Goal: Task Accomplishment & Management: Manage account settings

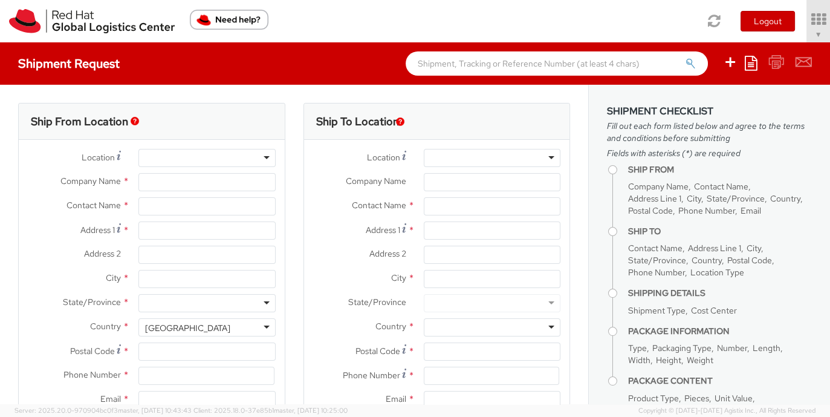
select select "901"
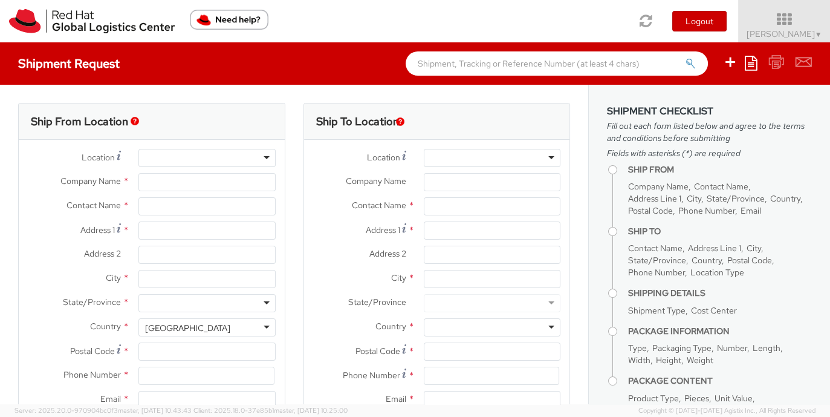
select select
type input "Red Hat, Inc."
type input "[PERSON_NAME]"
type input "100 East Davie Street"
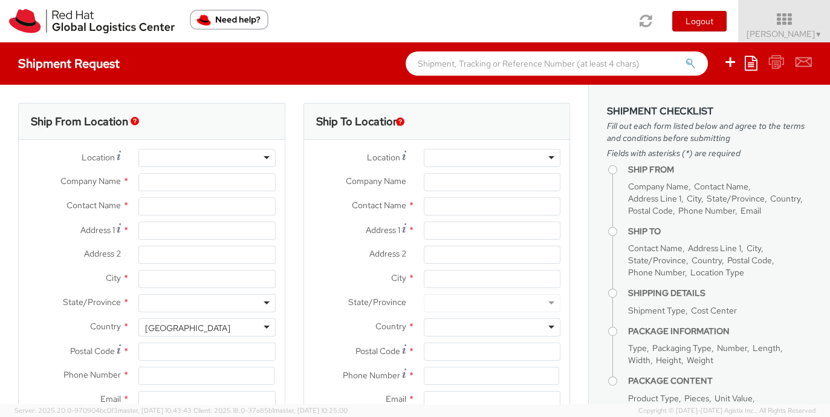
type input "RALEIGH"
type input "27601"
type input "919-754-4950"
type input "[EMAIL_ADDRESS][DOMAIN_NAME]"
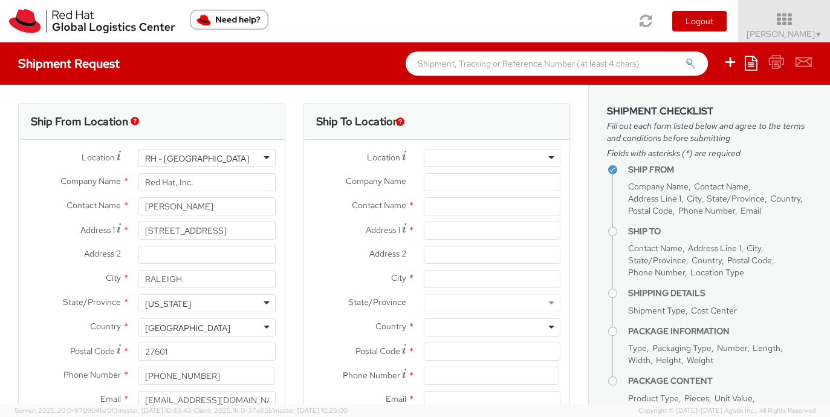
click at [76, 164] on label "Location *" at bounding box center [74, 157] width 111 height 16
click at [770, 26] on icon at bounding box center [784, 19] width 106 height 17
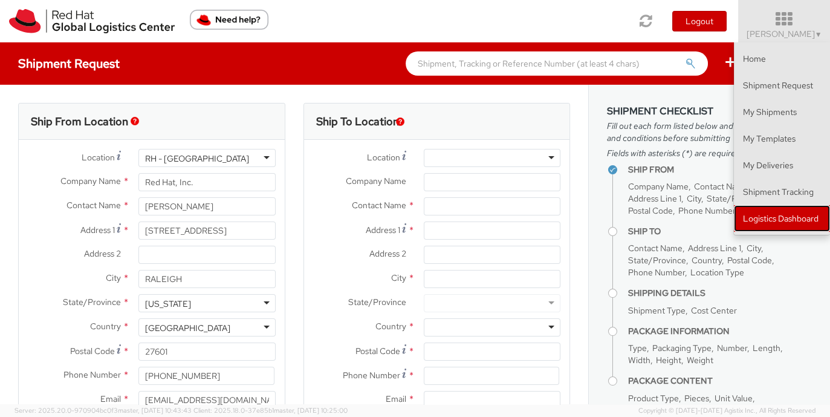
click at [772, 216] on link "Logistics Dashboard" at bounding box center [782, 218] width 96 height 27
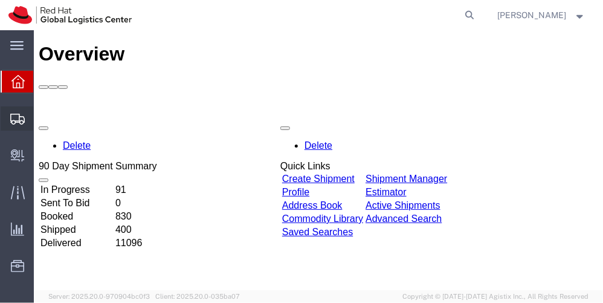
click at [0, 0] on span "Shipment Manager" at bounding box center [0, 0] width 0 height 0
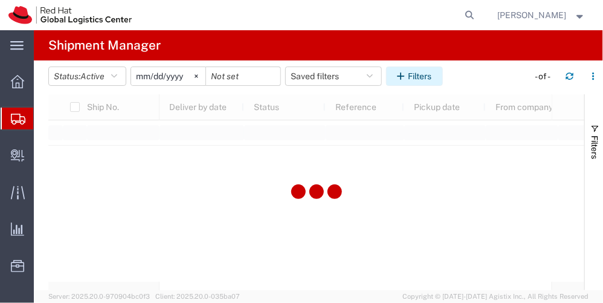
click at [427, 79] on button "Filters" at bounding box center [414, 75] width 57 height 19
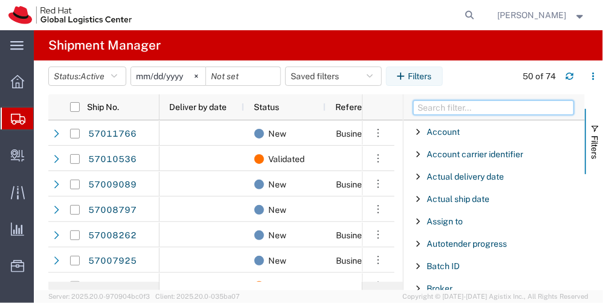
click at [436, 111] on input "Filter Columns Input" at bounding box center [493, 107] width 161 height 15
type input "to city"
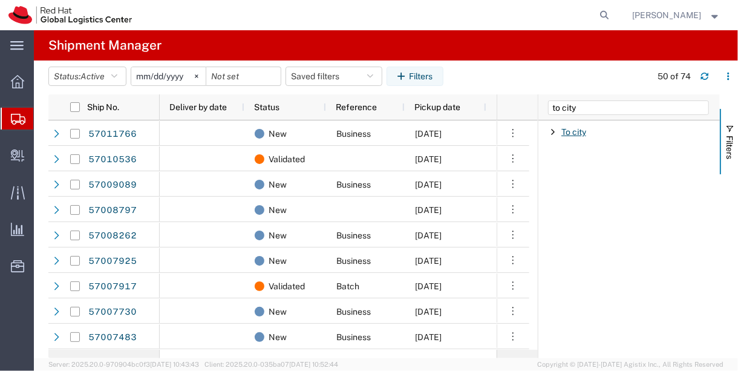
click at [585, 132] on span "To city" at bounding box center [573, 132] width 25 height 10
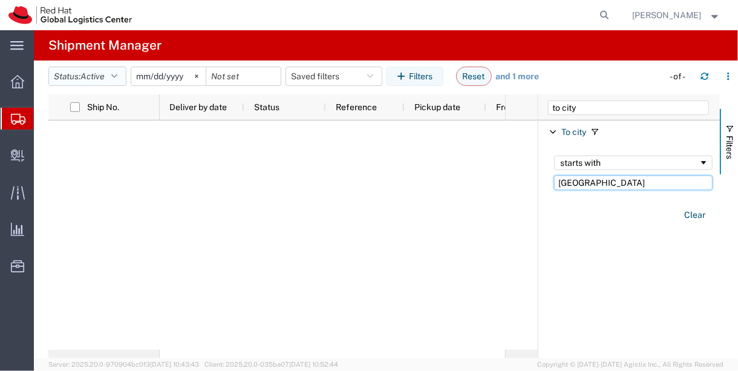
type input "minneapolis"
click at [112, 73] on button "Status: Active" at bounding box center [87, 75] width 78 height 19
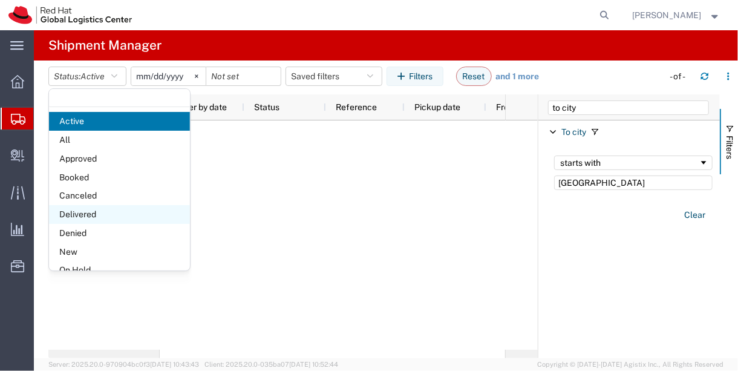
click at [130, 209] on span "Delivered" at bounding box center [119, 214] width 141 height 19
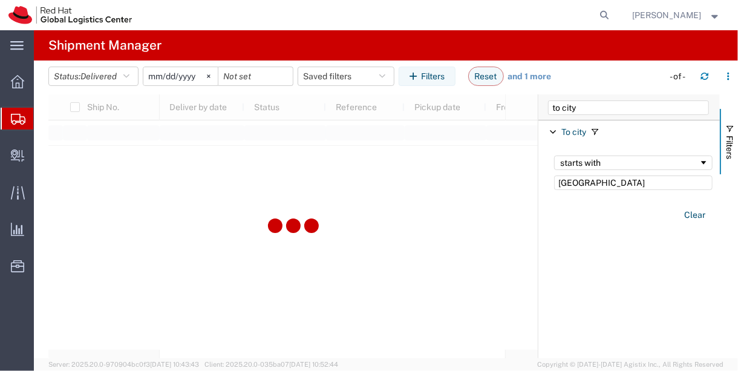
click at [136, 248] on div at bounding box center [292, 226] width 489 height 264
click at [195, 71] on input "2025-09-02" at bounding box center [180, 76] width 74 height 18
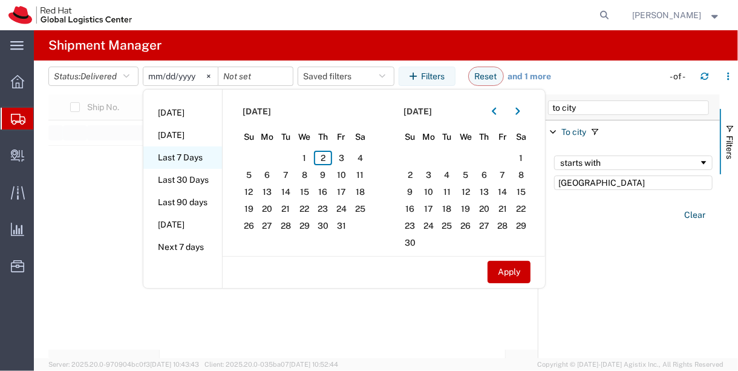
click at [204, 163] on li "Last 7 Days" at bounding box center [182, 157] width 79 height 22
type input "2025-09-26"
type input "2025-10-02"
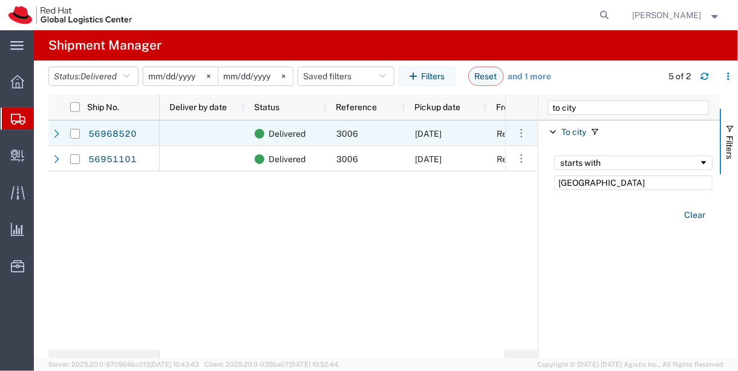
click at [417, 137] on span "[DATE]" at bounding box center [428, 134] width 27 height 10
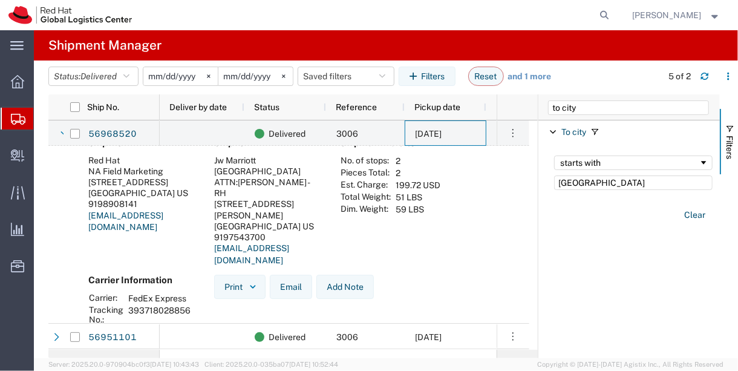
scroll to position [18, 0]
click at [303, 302] on span "Delivered" at bounding box center [286, 337] width 37 height 25
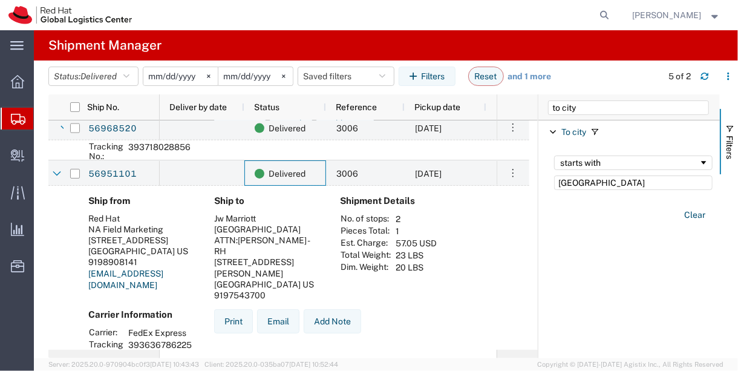
scroll to position [201, 0]
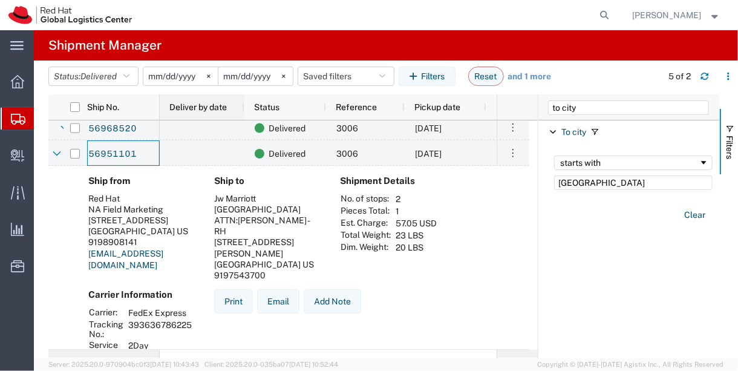
click at [216, 113] on div "Deliver by date" at bounding box center [204, 106] width 70 height 19
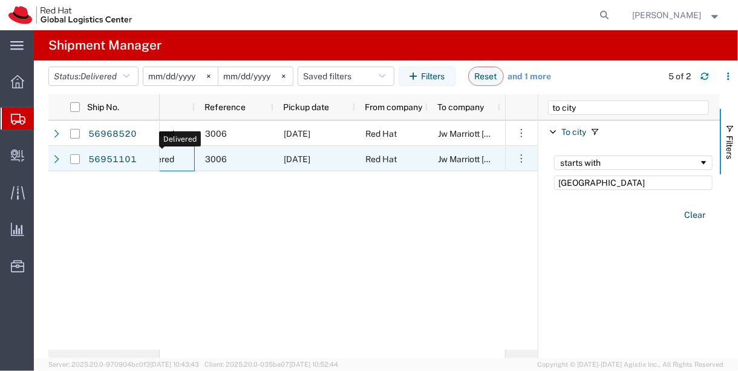
click at [166, 159] on span "Delivered" at bounding box center [155, 158] width 37 height 25
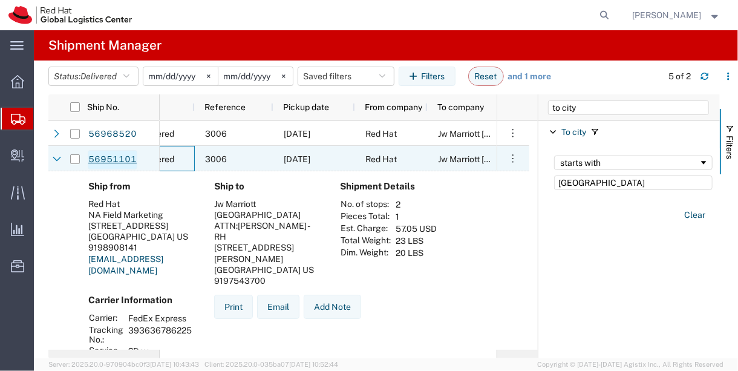
click at [119, 151] on link "56951101" at bounding box center [113, 159] width 50 height 19
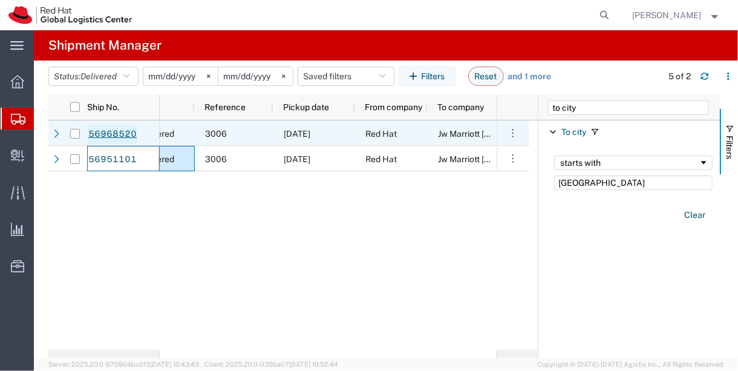
click at [117, 131] on link "56968520" at bounding box center [113, 134] width 50 height 19
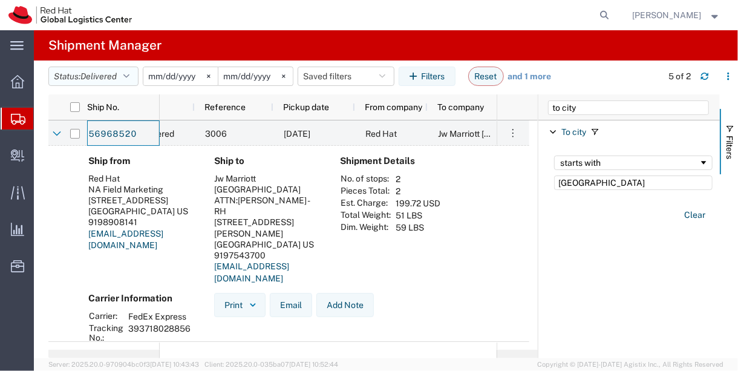
click at [123, 74] on button "Status: Delivered" at bounding box center [93, 75] width 90 height 19
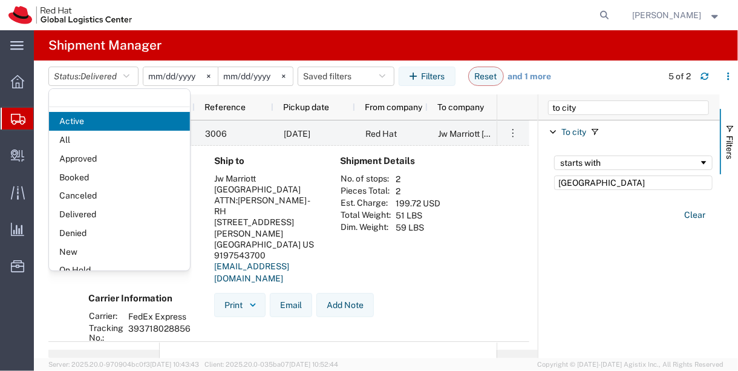
click at [603, 232] on div "To city starts with minneapolis Clear" at bounding box center [628, 188] width 181 height 91
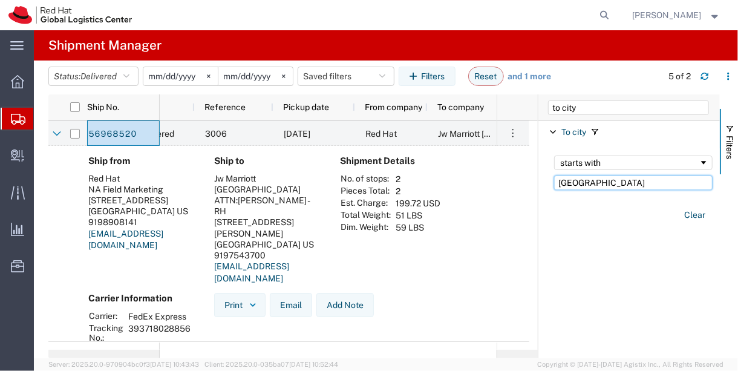
click at [585, 178] on input "minneapolis" at bounding box center [633, 182] width 158 height 15
type input "washington"
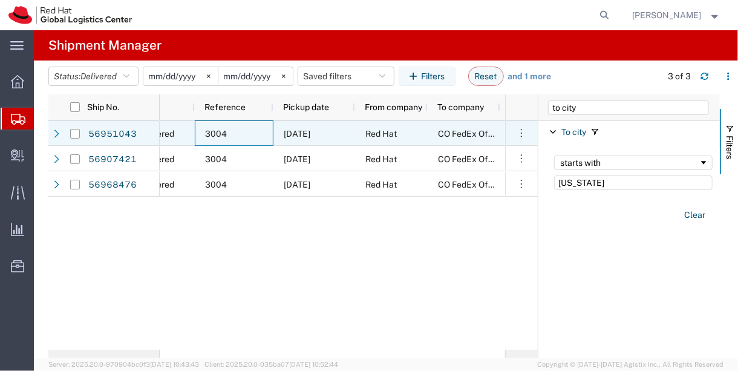
click at [229, 135] on div "3004" at bounding box center [234, 132] width 79 height 25
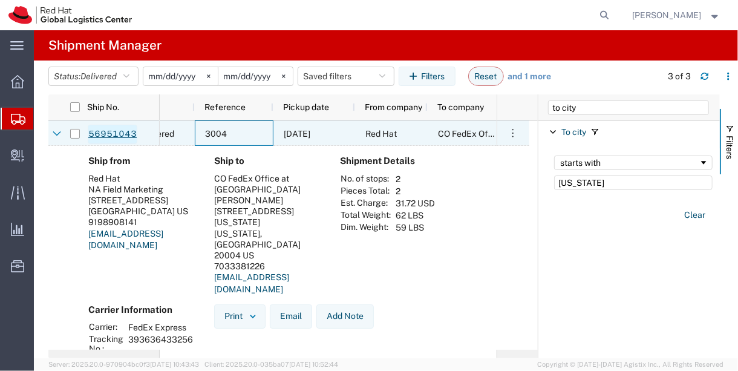
click at [115, 137] on link "56951043" at bounding box center [113, 134] width 50 height 19
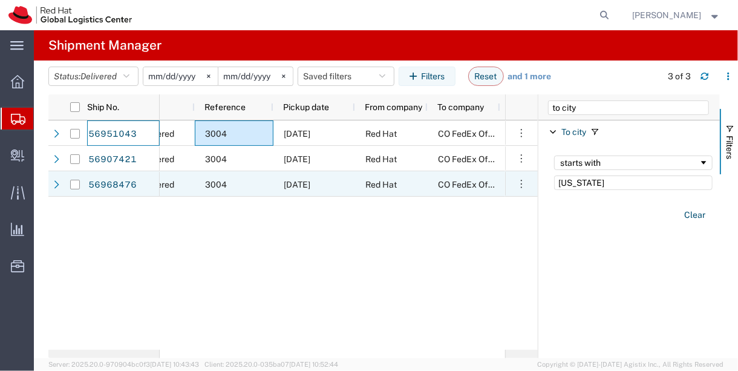
click at [184, 171] on div "Delivered" at bounding box center [154, 183] width 82 height 25
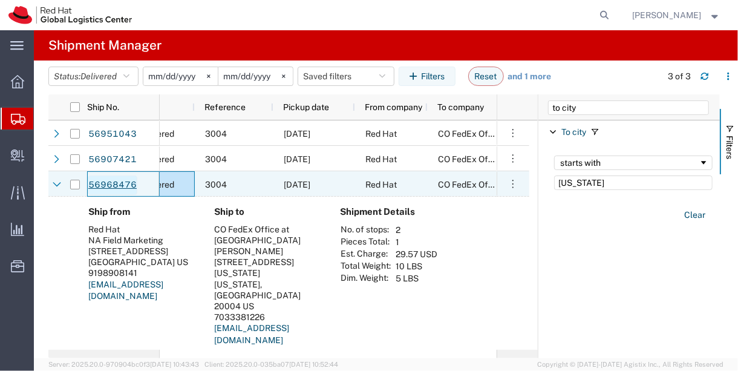
click at [121, 187] on link "56968476" at bounding box center [113, 184] width 50 height 19
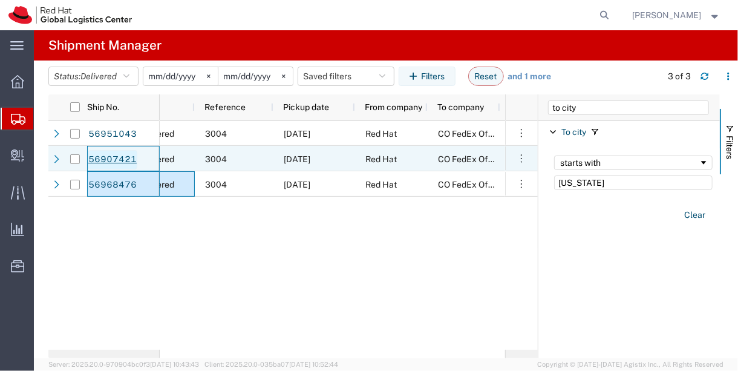
click at [112, 159] on link "56907421" at bounding box center [113, 159] width 50 height 19
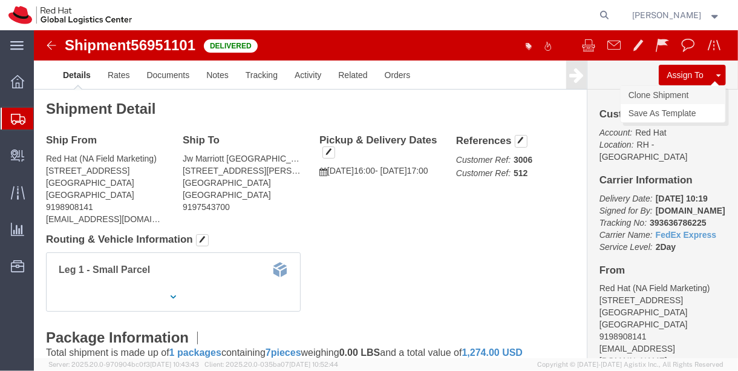
click link "Clone Shipment"
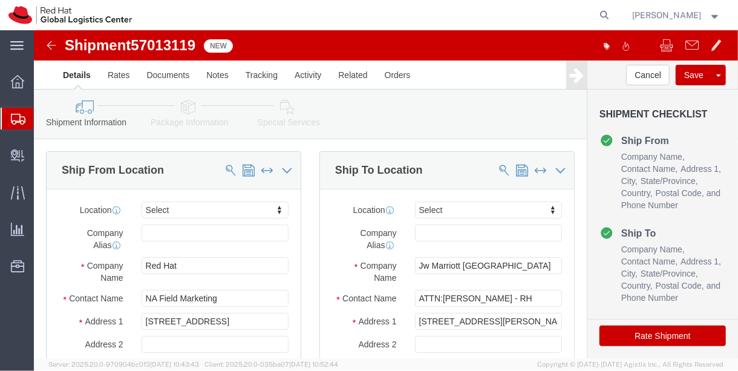
select select
click span
type input "Jw Marriott [GEOGRAPHIC_DATA]"
type input "ATTN:[PERSON_NAME] - RH"
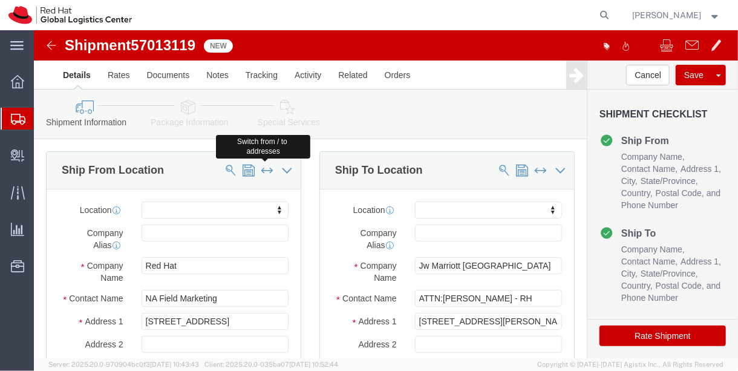
type input "[STREET_ADDRESS][PERSON_NAME]"
type input "[GEOGRAPHIC_DATA]"
select select "MN"
type input "55425"
type input "9197543700"
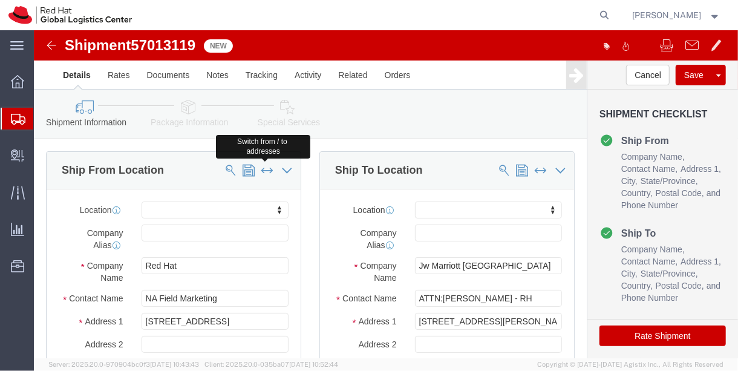
type input "Red Hat"
type input "NA Field Marketing"
type input "[STREET_ADDRESS]"
type input "[GEOGRAPHIC_DATA]"
select select "NC"
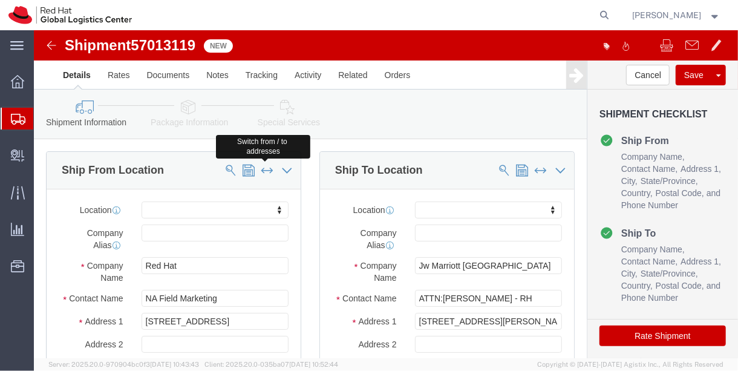
type input "27601"
type input "9198908141"
type input "[EMAIL_ADDRESS][DOMAIN_NAME]"
checkbox input "false"
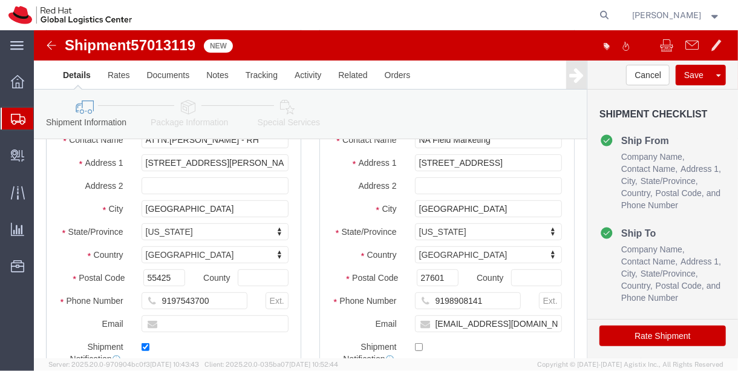
scroll to position [135, 0]
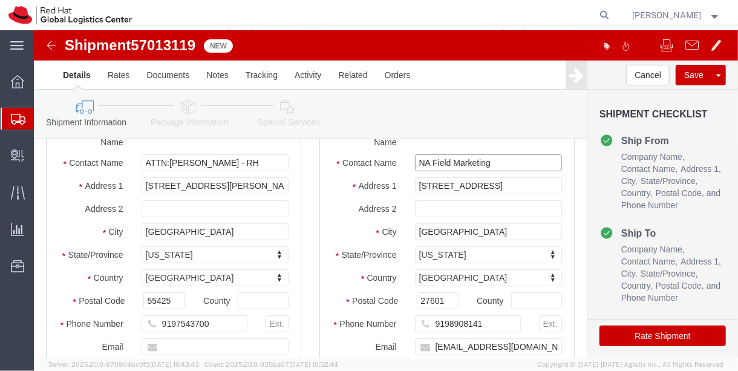
click input "NA Field Marketing"
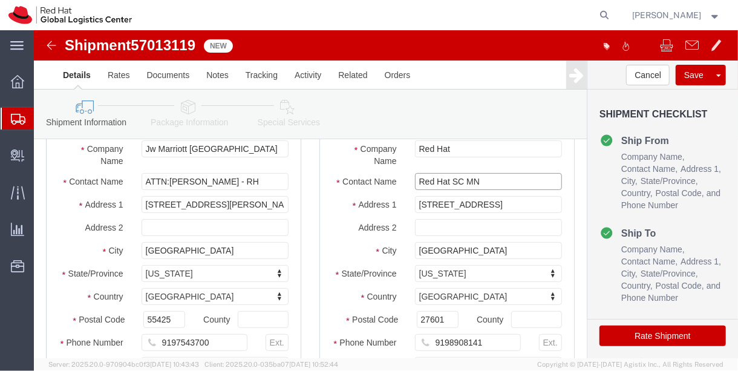
scroll to position [116, 0]
click input "Red Hat SC MN"
drag, startPoint x: 415, startPoint y: 152, endPoint x: 336, endPoint y: 149, distance: 78.6
click div "Contact Name Red Hat SC MN"
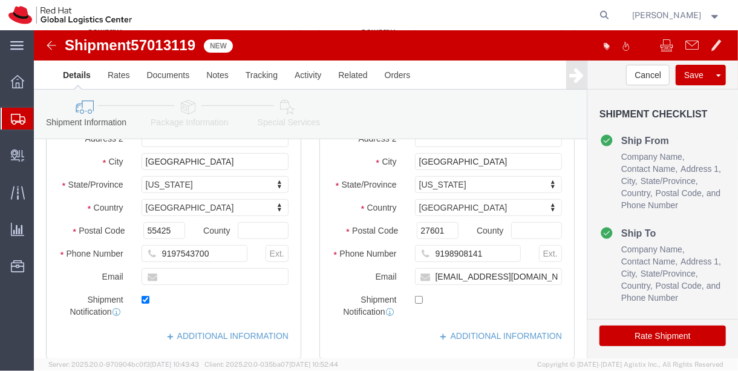
scroll to position [211, 0]
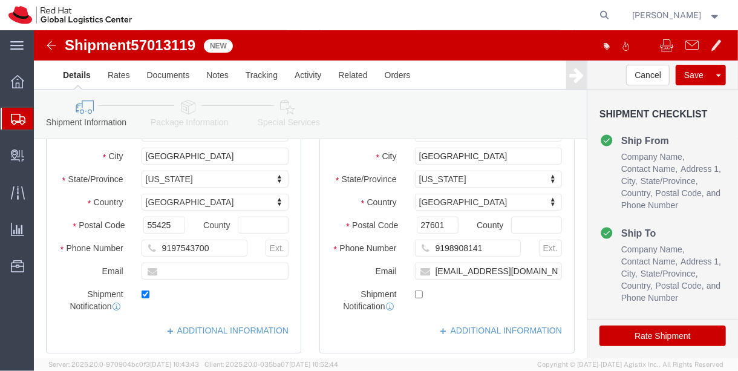
type input "SC Returns MN"
click input "[EMAIL_ADDRESS][DOMAIN_NAME]"
type input "[EMAIL_ADDRESS][DOMAIN_NAME]"
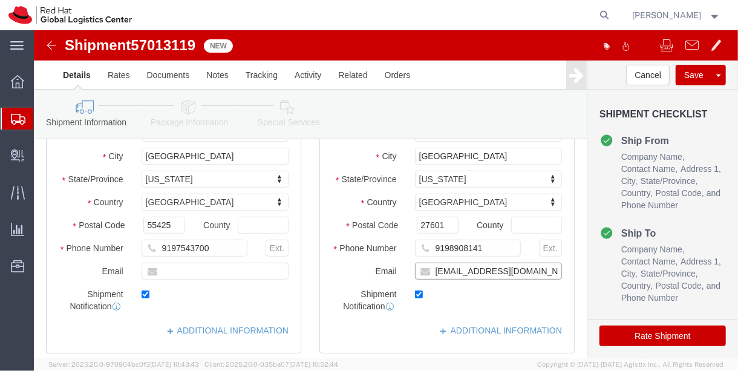
checkbox input "true"
click input "text"
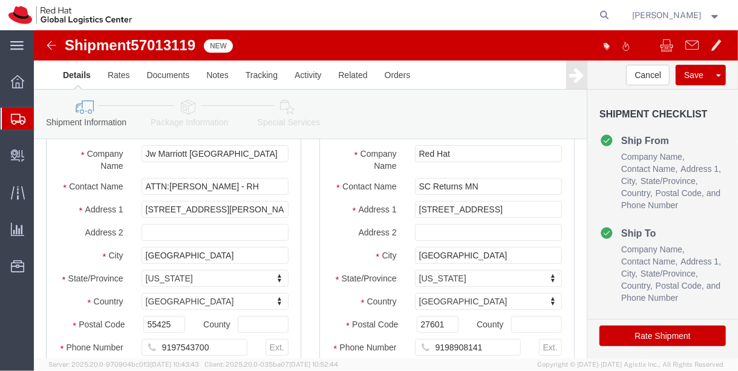
type input "j"
click input "ATTN:Christin Drew - RH"
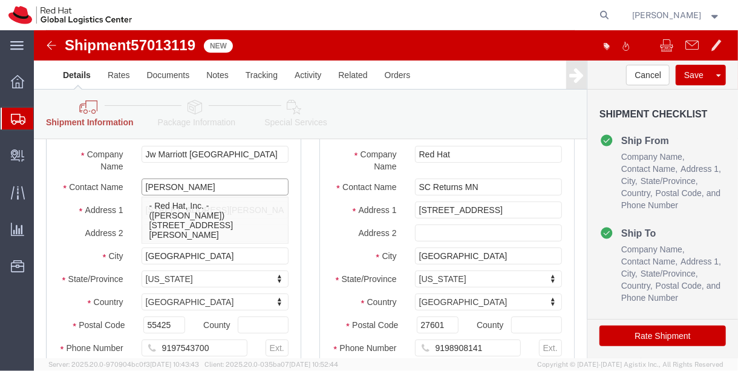
type input "Jamie Lien"
click div "Address 1 2141 Lindau Lane"
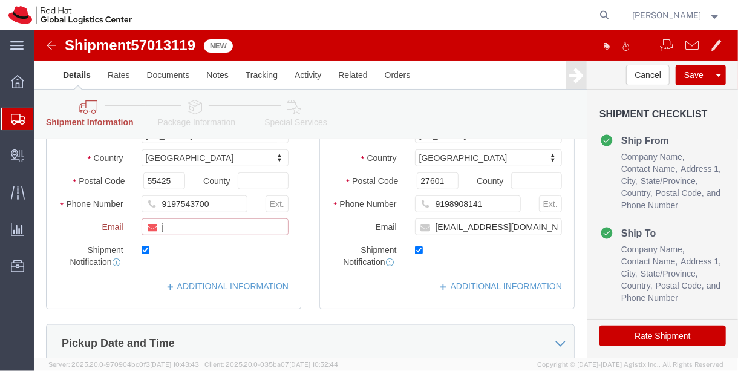
click input "j"
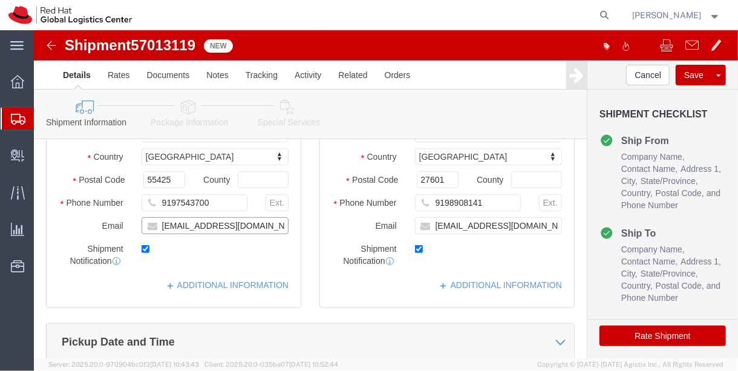
type input "[EMAIL_ADDRESS][DOMAIN_NAME]"
click link "Package Information"
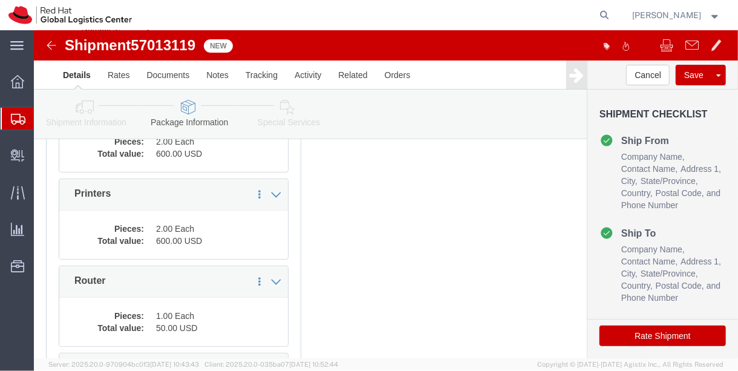
click div "Package Type Select Case(s) Crate(s) Envelope Large Box Medium Box PAK Skid(s) …"
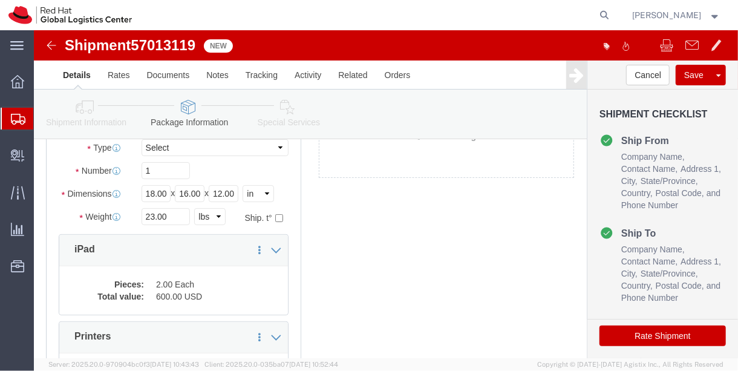
scroll to position [100, 0]
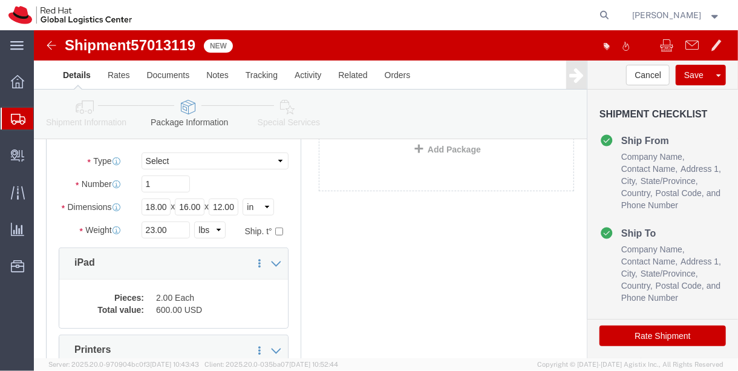
click div "Weight 23.00 Select kgs lbs Ship. t°"
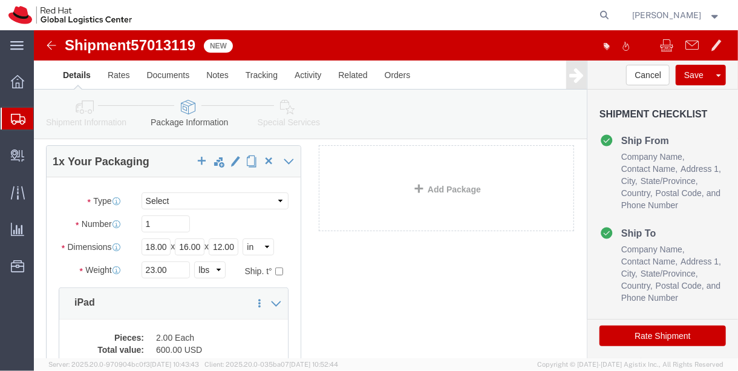
scroll to position [60, 0]
click input "23.00"
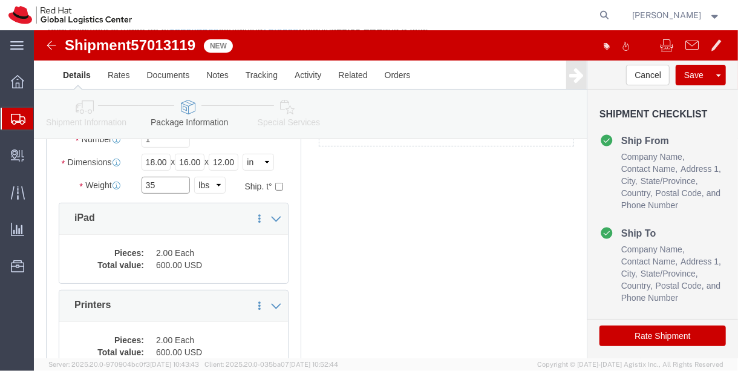
scroll to position [144, 0]
click input "35"
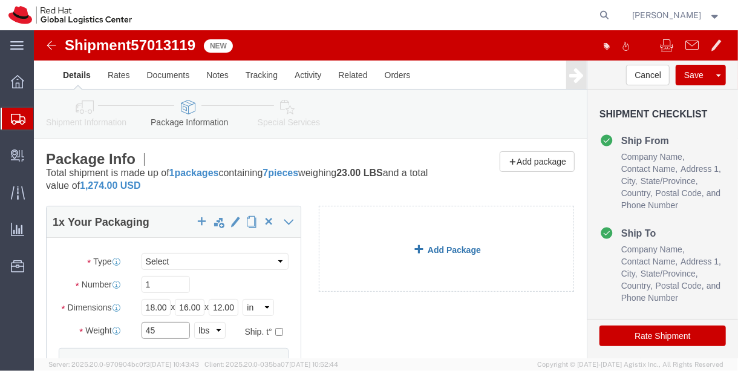
type input "45"
click link "Add Package"
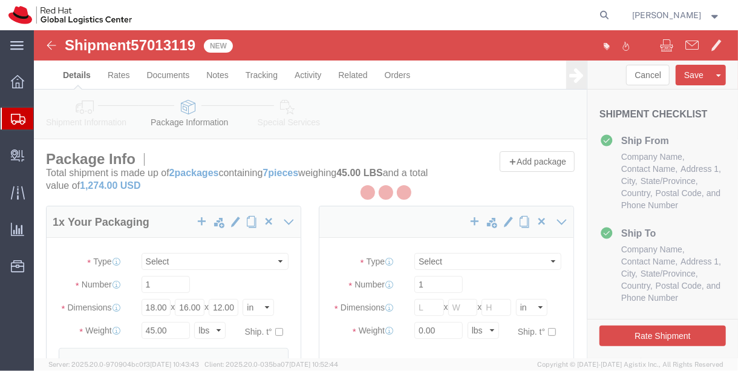
select select "YRPK"
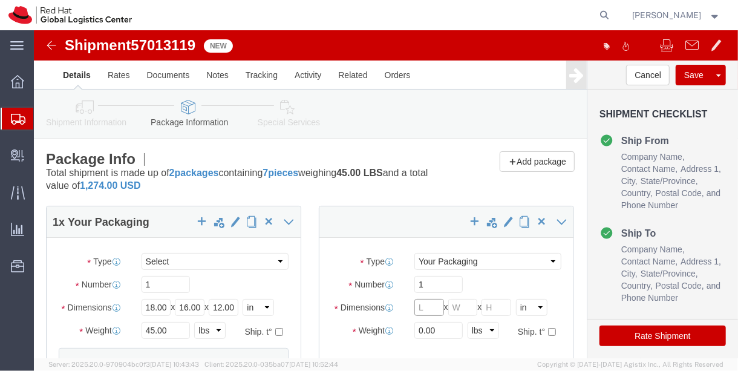
click input "text"
type input "18"
type input "16"
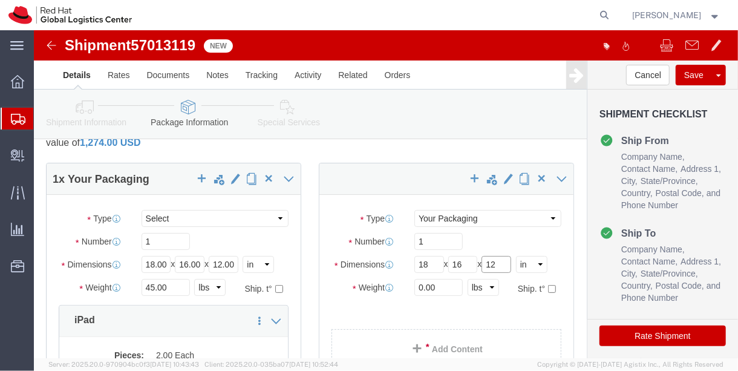
type input "12"
click input "0.00"
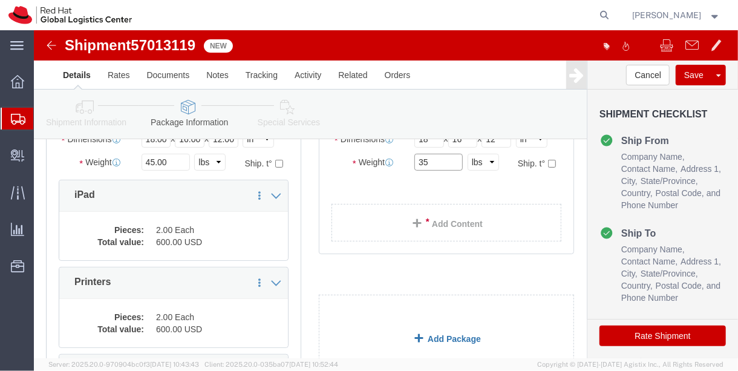
scroll to position [143, 0]
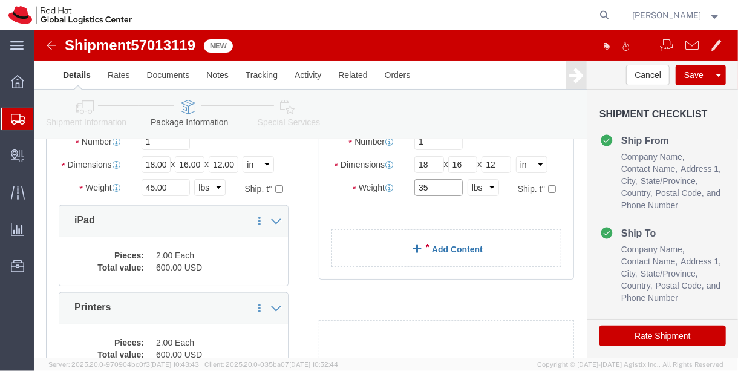
type input "35"
click link "Add Content"
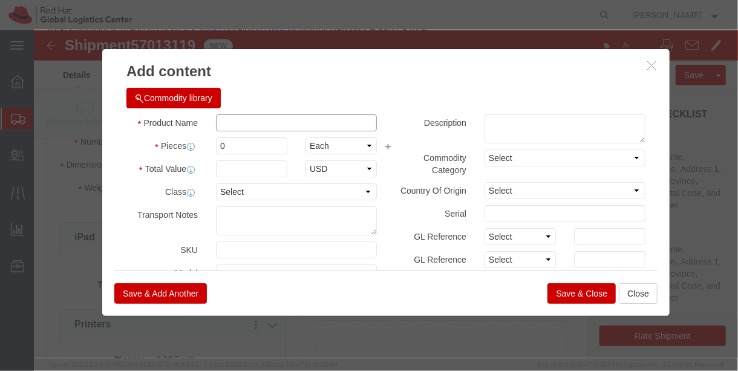
click input "text"
type input "Swag"
type input "50"
type input "100"
click button "Save & Close"
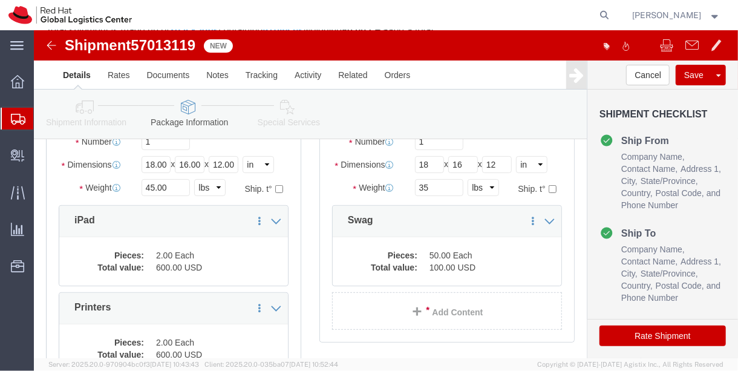
click link "Shipment Information"
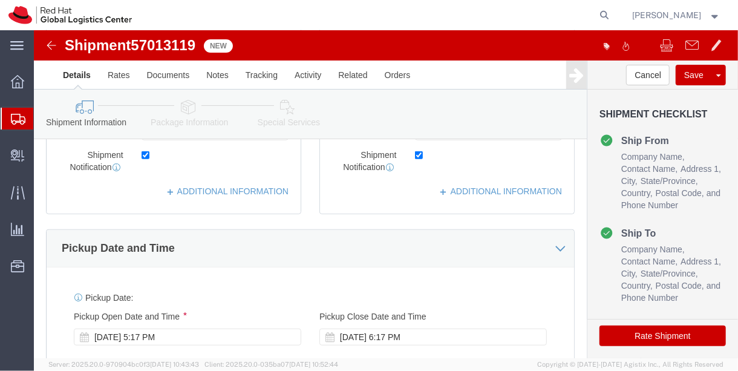
scroll to position [347, 0]
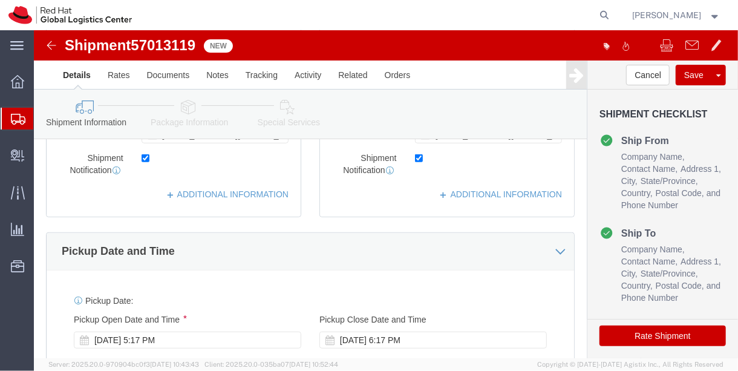
click icon
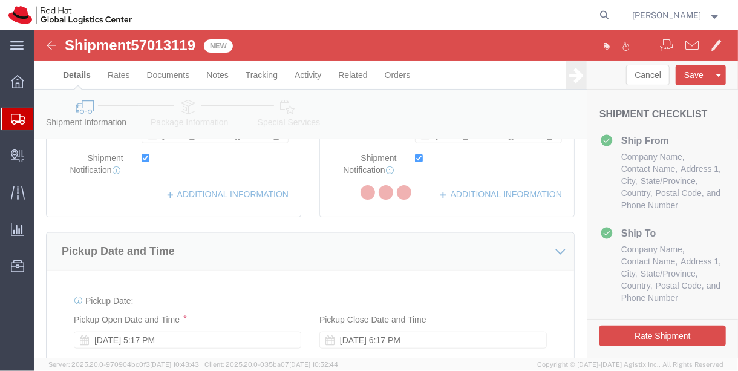
select select
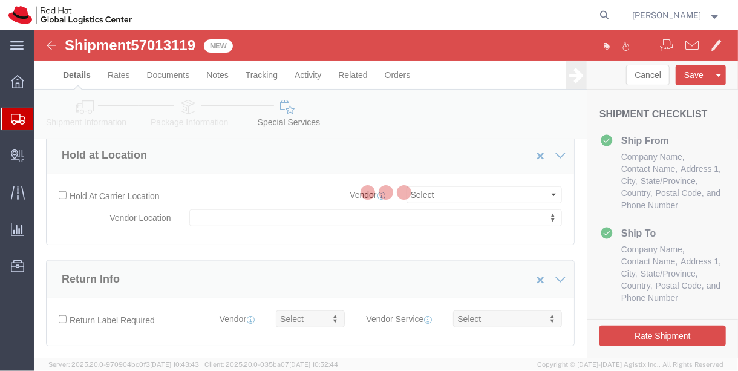
select select "COSTCENTER"
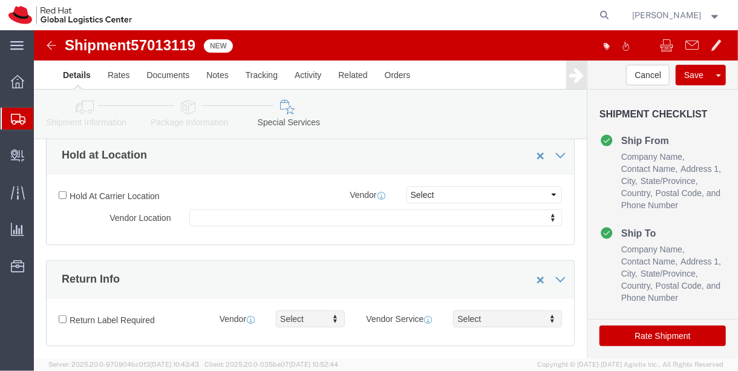
click button "Rate Shipment"
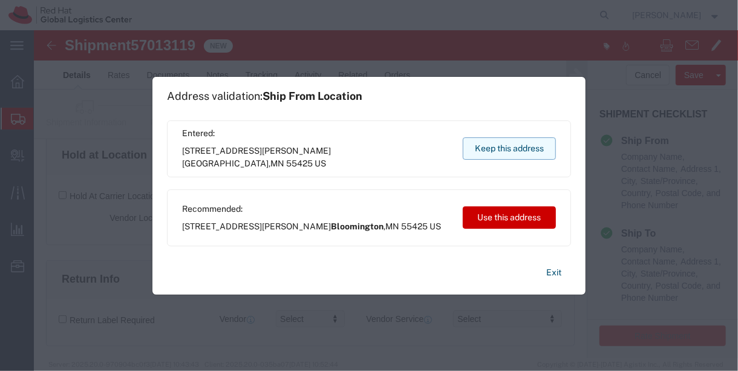
click at [503, 152] on button "Keep this address" at bounding box center [508, 148] width 93 height 22
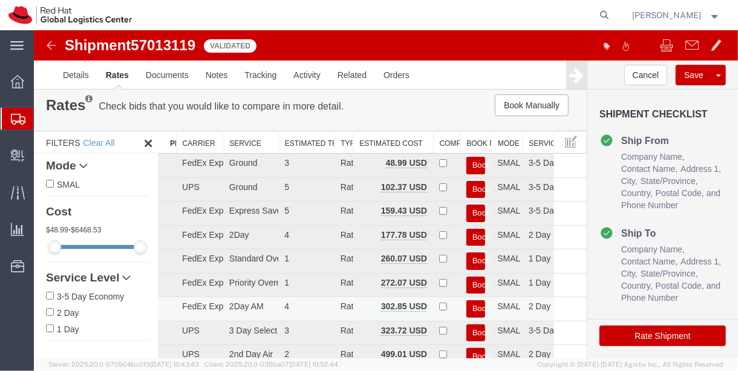
scroll to position [21, 0]
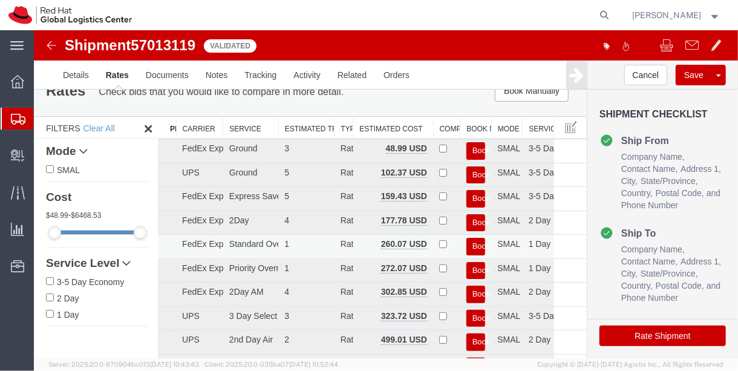
click at [468, 242] on button "Book" at bounding box center [474, 246] width 19 height 18
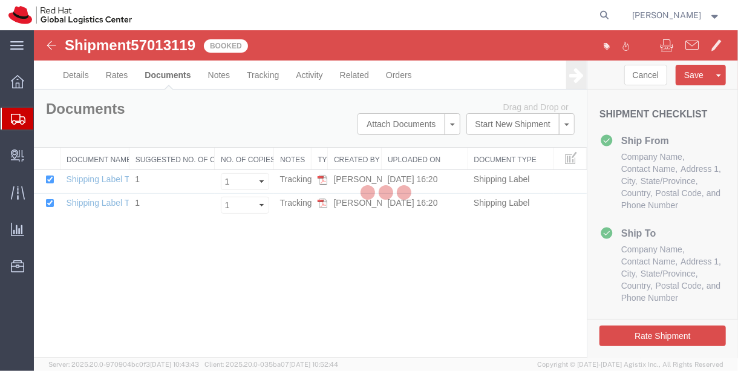
scroll to position [0, 0]
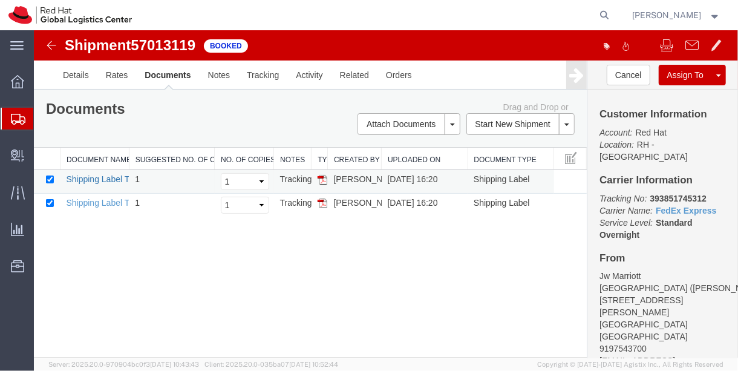
click at [89, 178] on link "Shipping Label Thermal" at bounding box center [109, 178] width 89 height 10
click at [109, 197] on link "Shipping Label Thermal" at bounding box center [109, 202] width 89 height 10
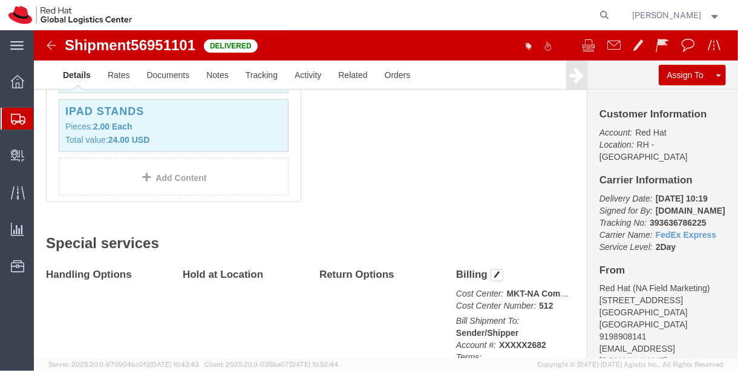
scroll to position [639, 0]
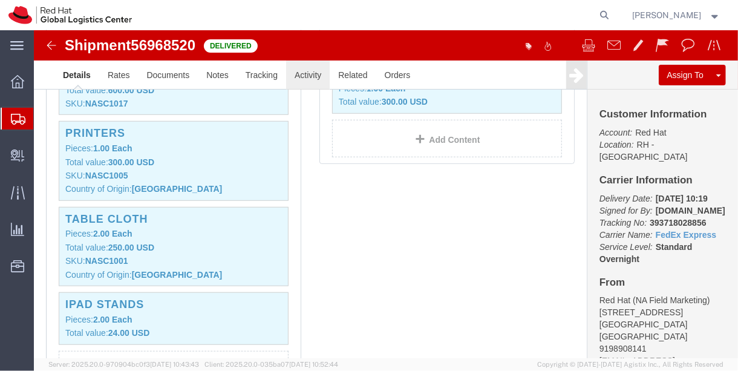
scroll to position [505, 0]
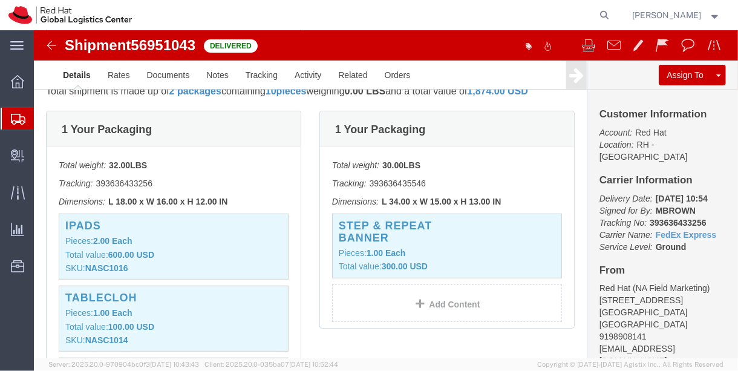
scroll to position [261, 0]
click link "Clone Shipment"
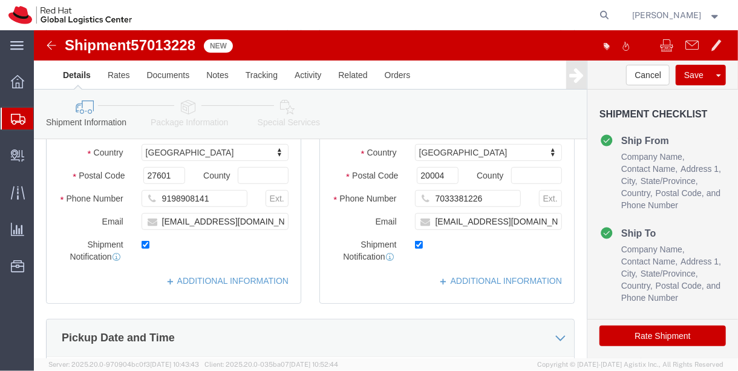
select select
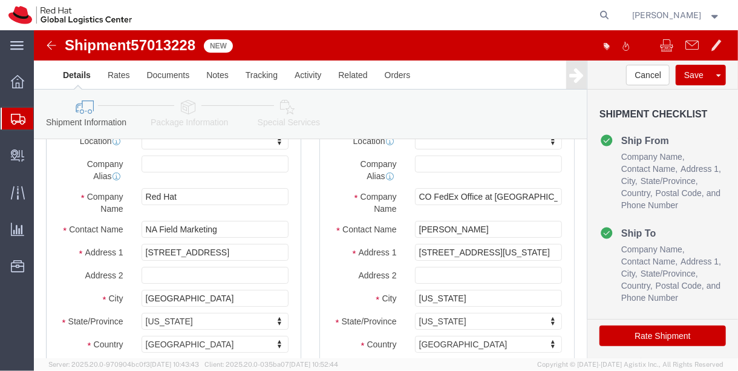
scroll to position [68, 0]
click input "NA Field Marketing"
paste input "JW Marriott [GEOGRAPHIC_DATA]"
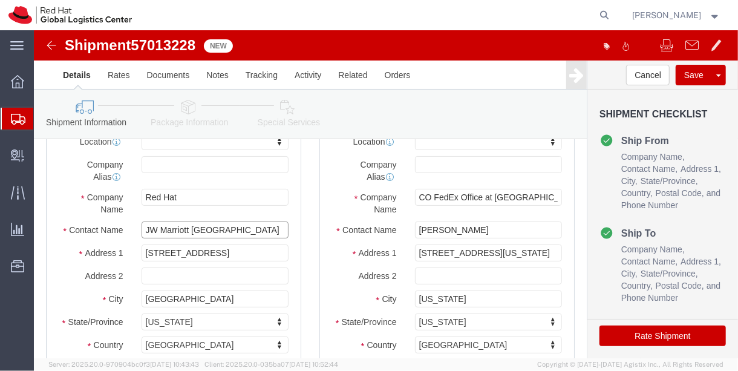
type input "JW Marriott [GEOGRAPHIC_DATA]"
click input "[STREET_ADDRESS]"
type input "[STREET_ADDRESS][PERSON_NAME]"
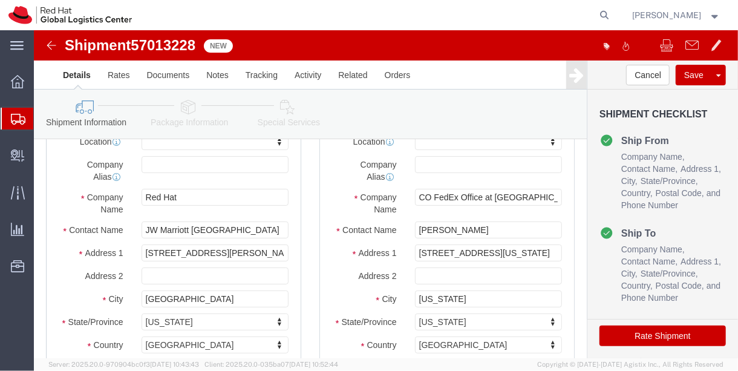
select select
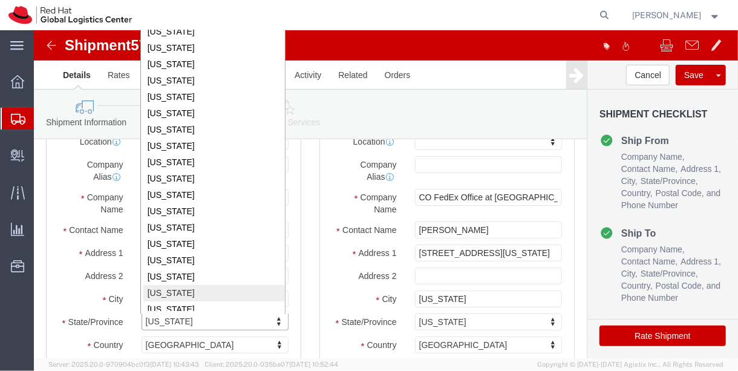
scroll to position [0, 0]
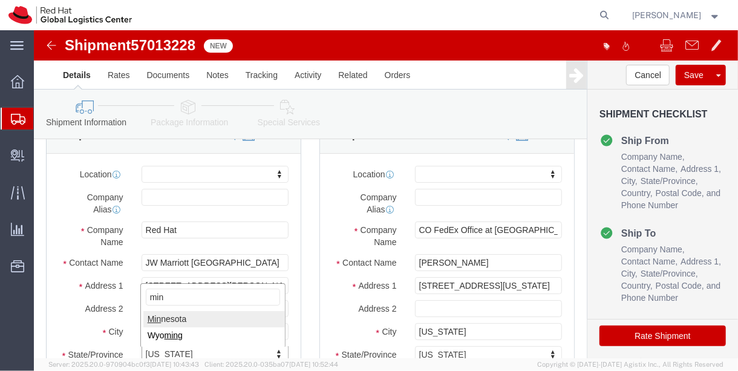
type input "min"
select select
select select "MN"
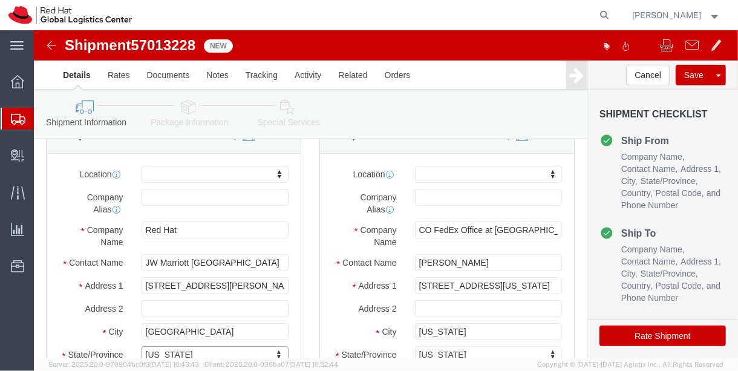
click div "Location My Profile Location [GEOGRAPHIC_DATA] - [GEOGRAPHIC_DATA] - [GEOGRAPHI…"
click input "[GEOGRAPHIC_DATA]"
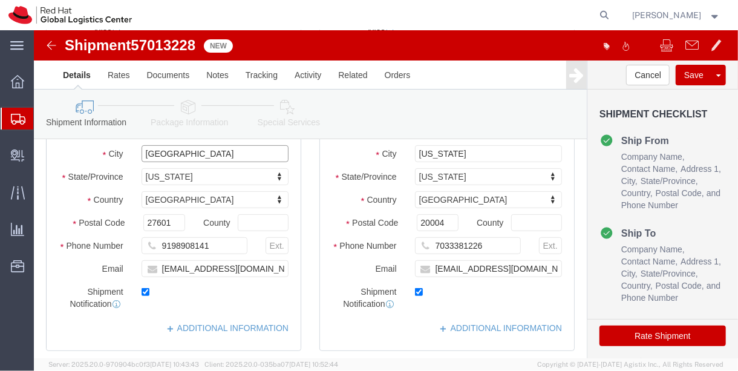
type input "[GEOGRAPHIC_DATA]"
select select
click input "27601"
type input "55425"
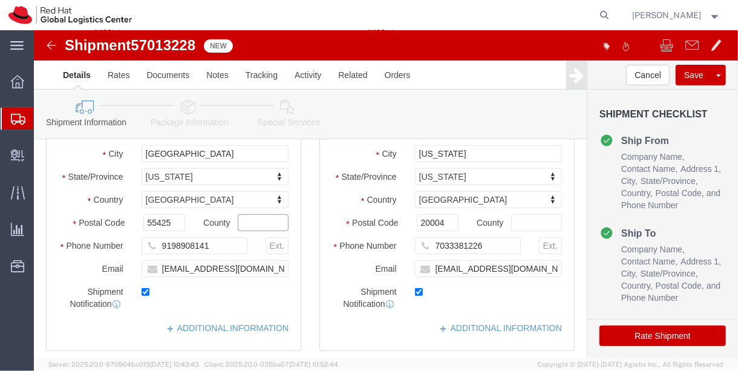
select select
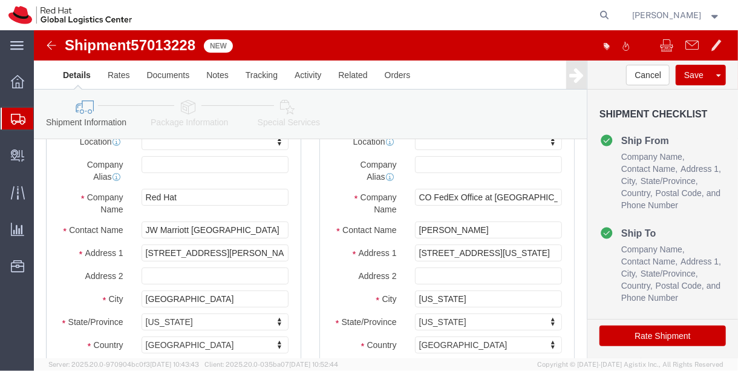
scroll to position [66, 0]
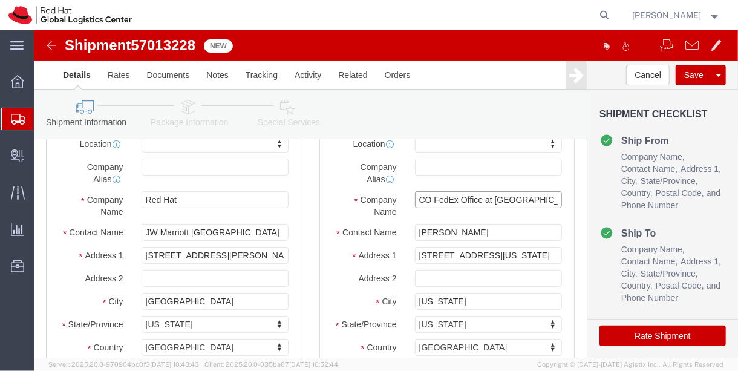
click input "CO FedEx Office at WashingtonDCJWMarriot"
paste input "Hyatt Regency Huntington Beach"
type input "Hyatt Regency Huntington Beach"
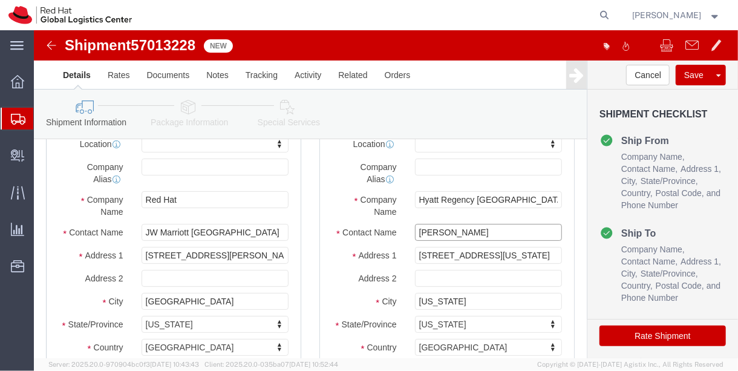
click input "Kristin Nicholson"
paste input "Lauren Leibel - October 8"
type input "Lauren Leibel - October 8"
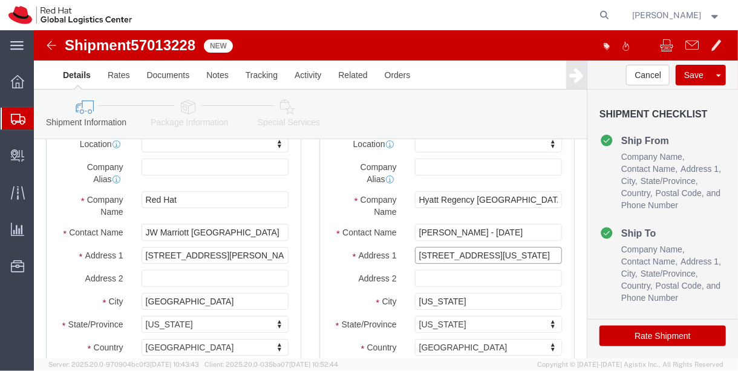
click input "1331 Pennsylvania Avenue NW"
paste input "21500 Pacific Coast Highway"
type input "21500 Pacific Coast Highway"
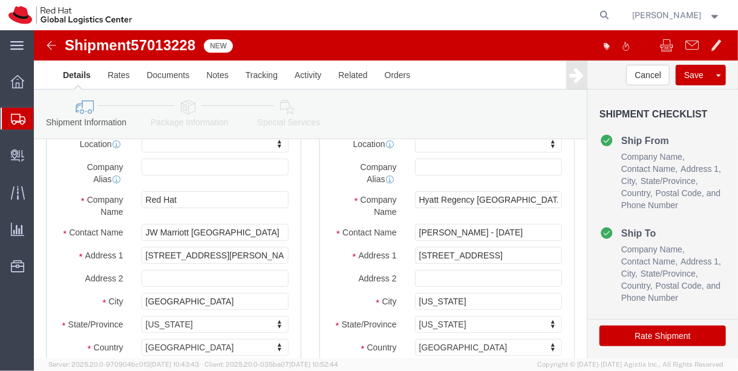
select select
click input "[US_STATE]"
click input "Washington"
type input "Huntington Beach"
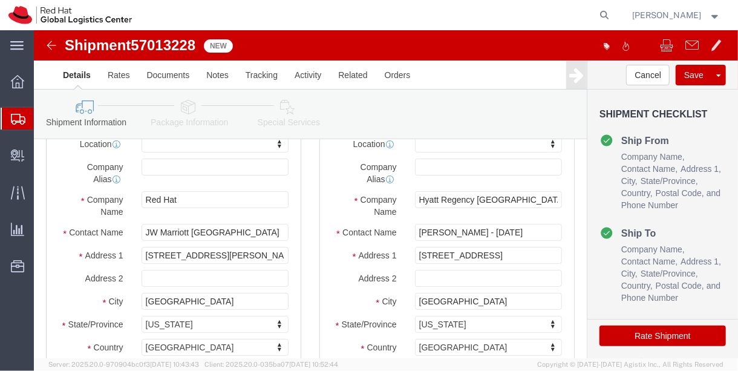
select select
type input "C"
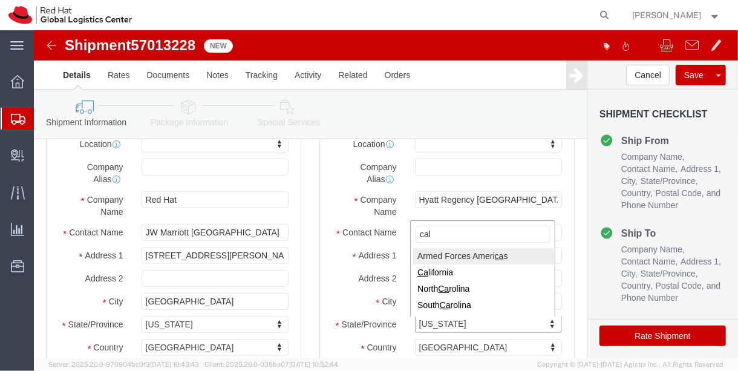
type input "cali"
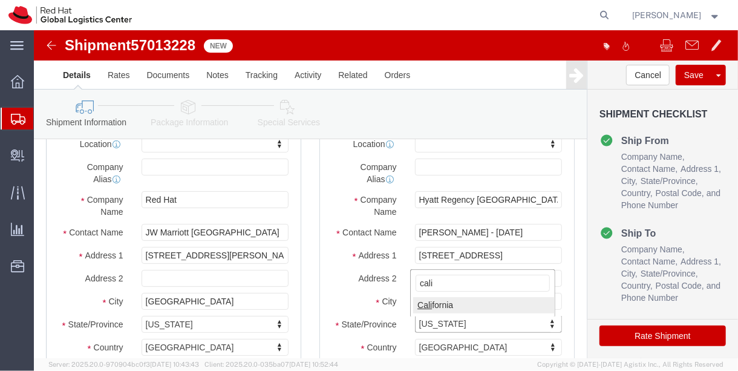
select select
select select "CA"
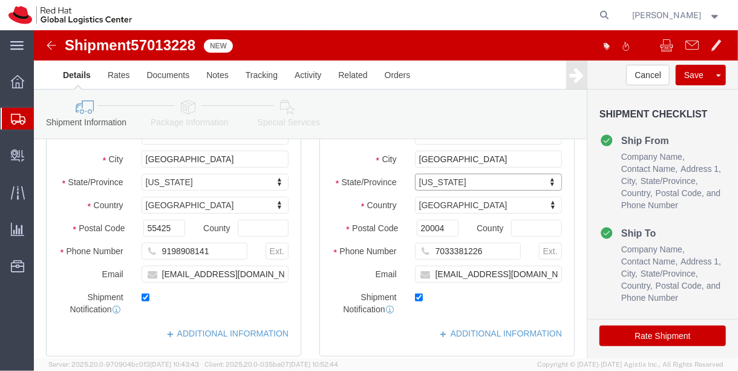
scroll to position [218, 0]
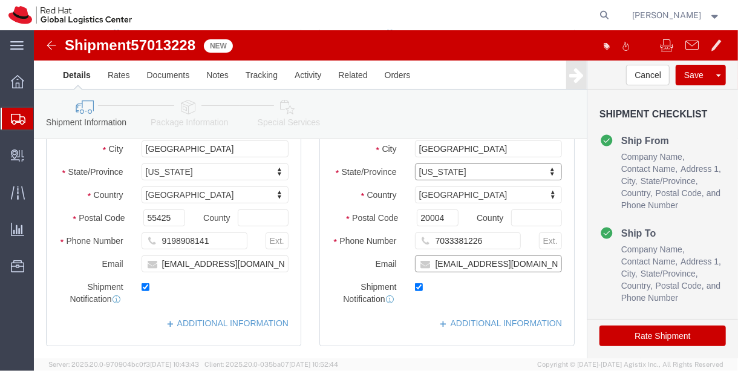
click input "knichols@redhat.com"
type input "[EMAIL_ADDRESS][DOMAIN_NAME]"
click input "7033381226"
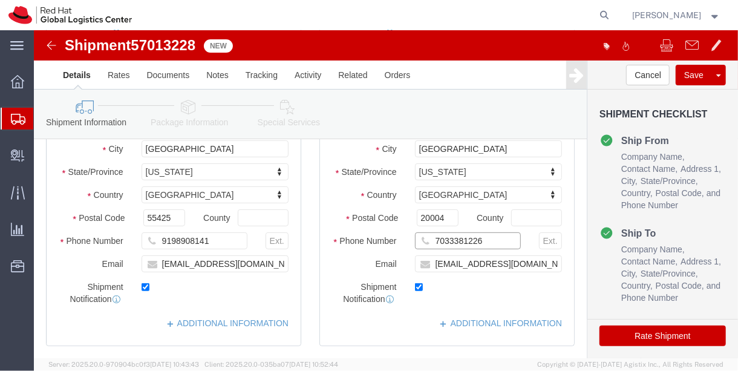
click input "7033381226"
click input "20004"
paste input "92648"
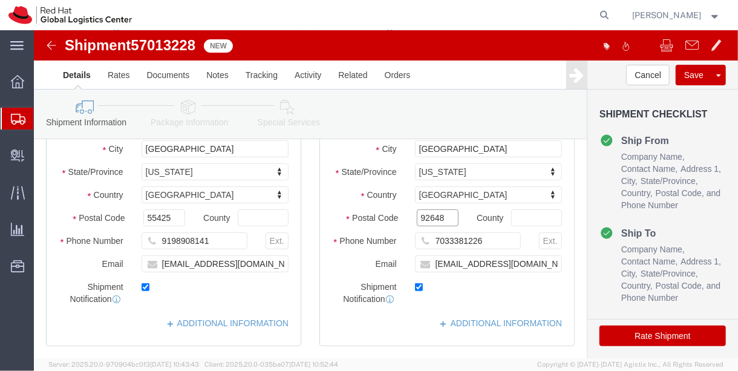
type input "92648"
select select
click input "7033381226"
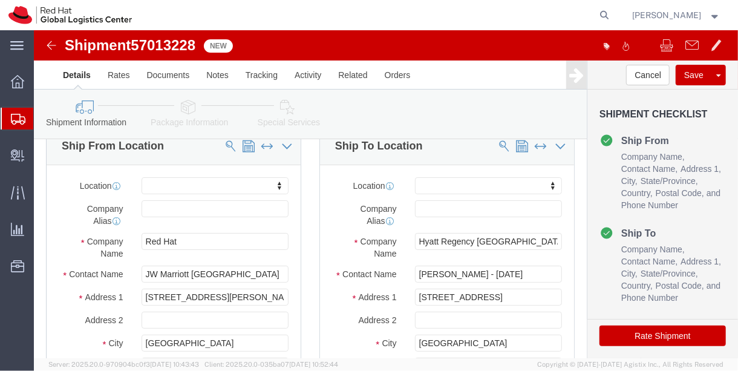
scroll to position [20, 0]
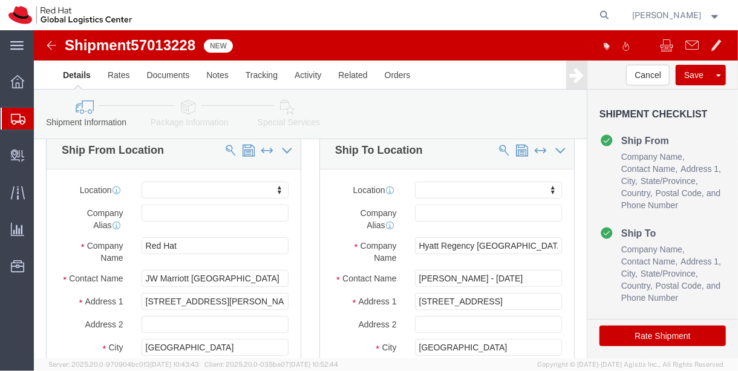
click icon
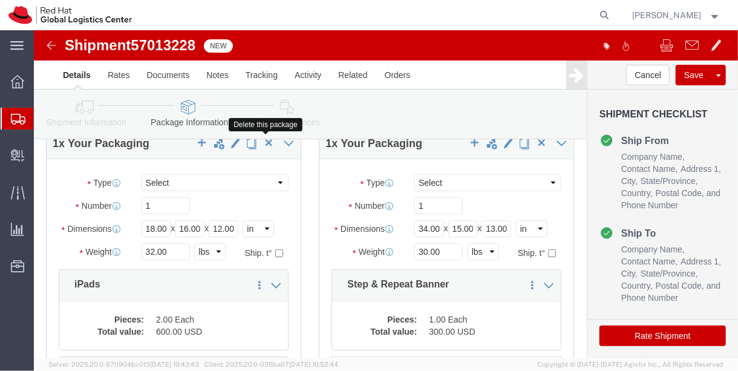
scroll to position [53, 0]
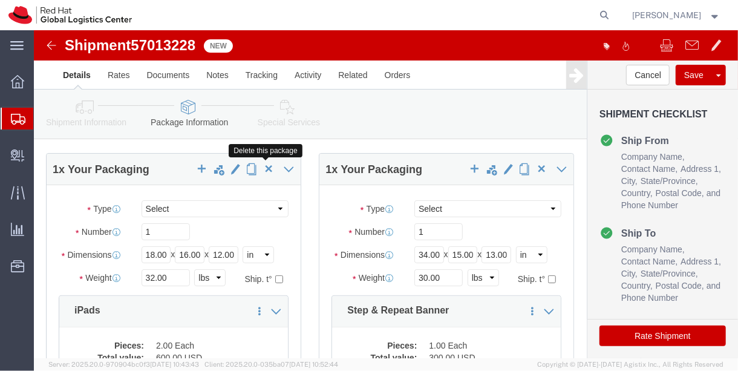
click span "button"
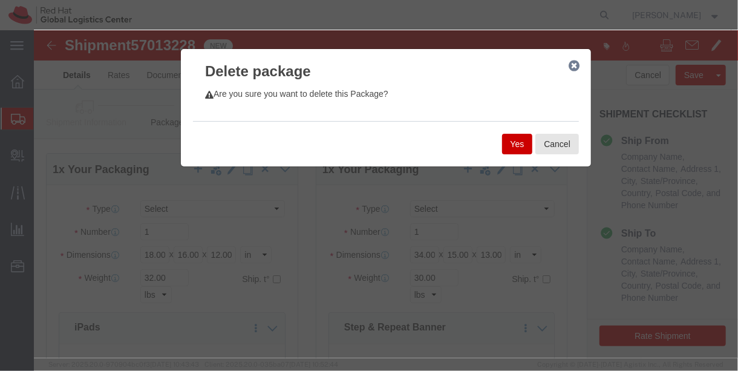
click button "Yes"
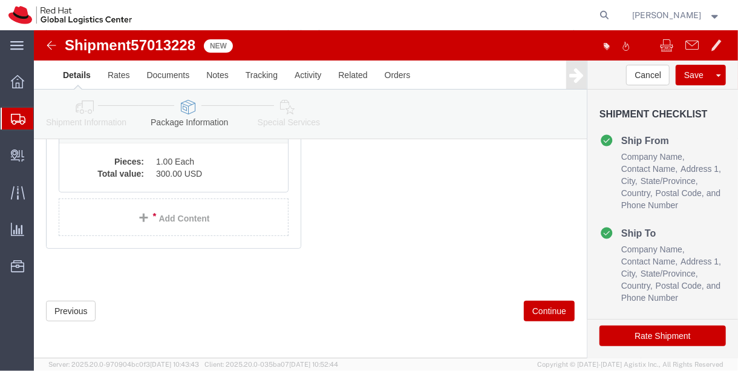
scroll to position [0, 0]
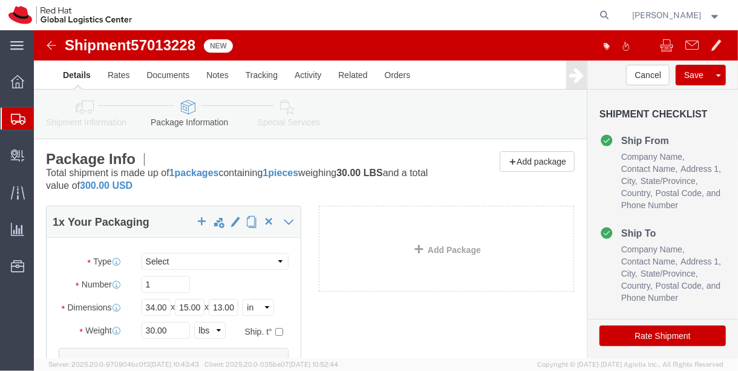
click link "Special Services"
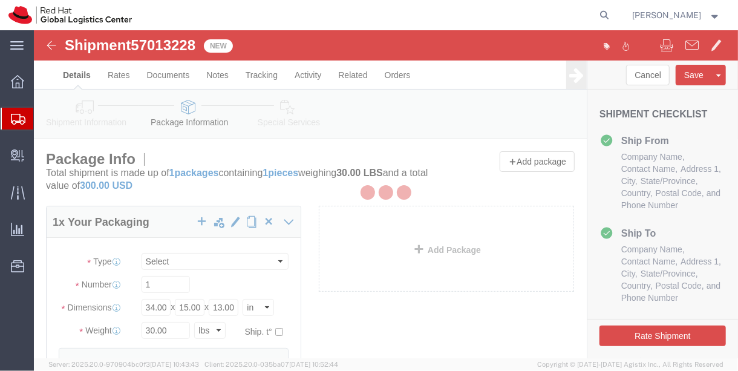
select select
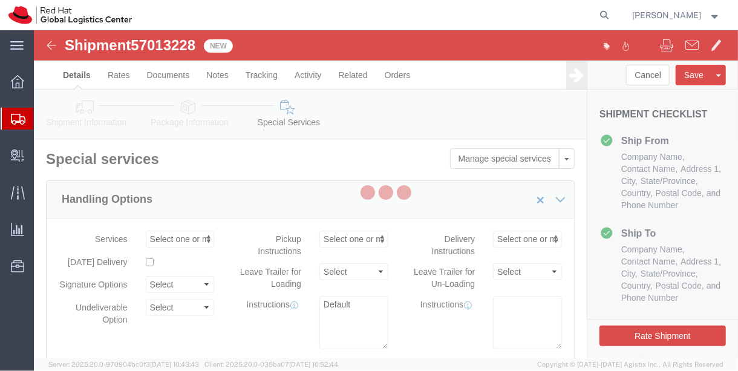
select select "COSTCENTER"
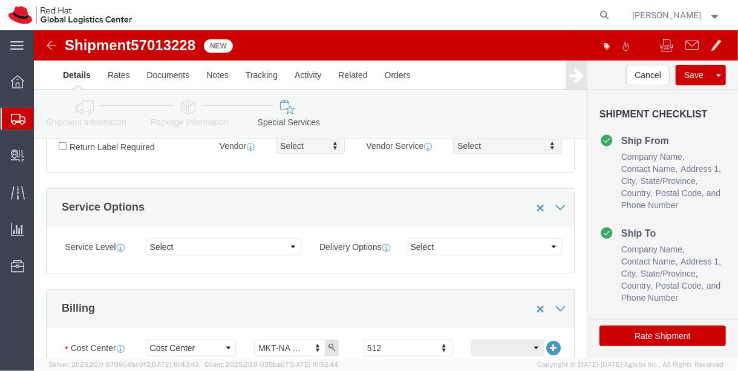
scroll to position [578, 0]
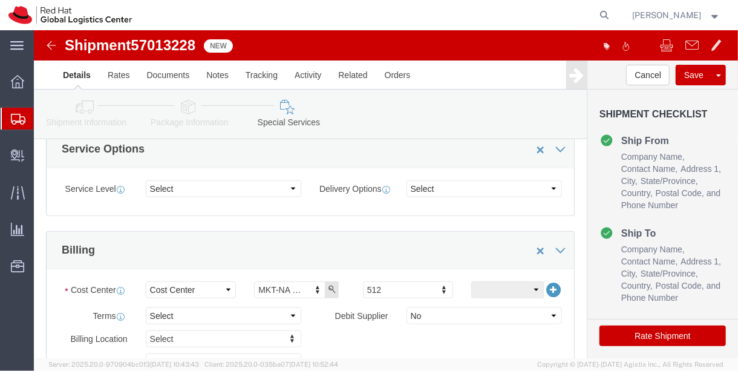
click button "Rate Shipment"
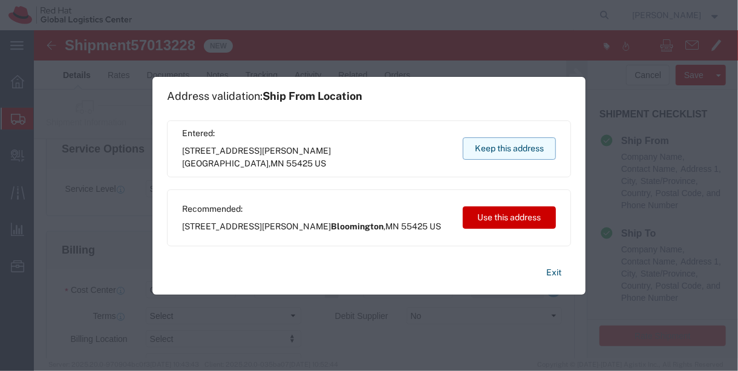
click at [490, 148] on button "Keep this address" at bounding box center [508, 148] width 93 height 22
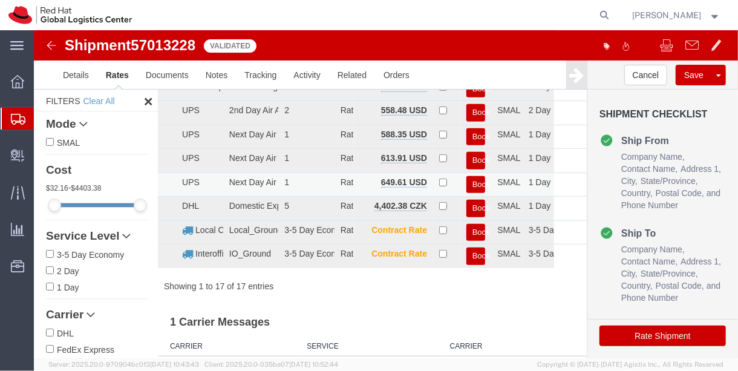
scroll to position [0, 0]
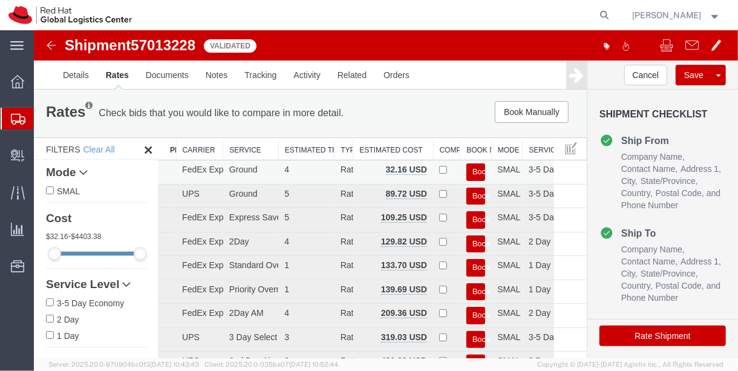
click at [468, 171] on button "Book" at bounding box center [474, 172] width 19 height 18
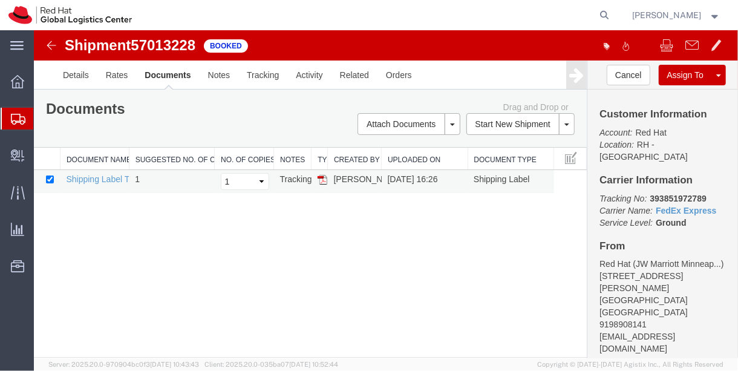
click at [105, 184] on td "Shipping Label Thermal" at bounding box center [93, 181] width 69 height 24
click at [99, 169] on td "Shipping Label Thermal" at bounding box center [93, 181] width 69 height 24
click at [108, 180] on link "Shipping Label Thermal" at bounding box center [109, 178] width 89 height 10
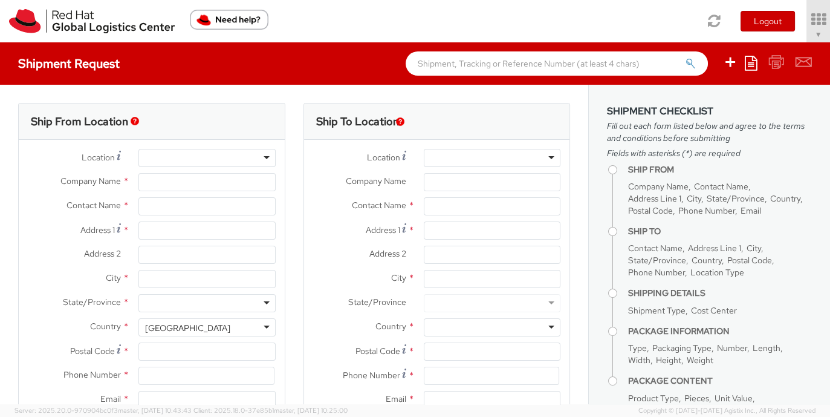
type input "Red Hat, Inc."
type input "[PERSON_NAME]"
type input "[STREET_ADDRESS]"
type input "RALEIGH"
type input "27601"
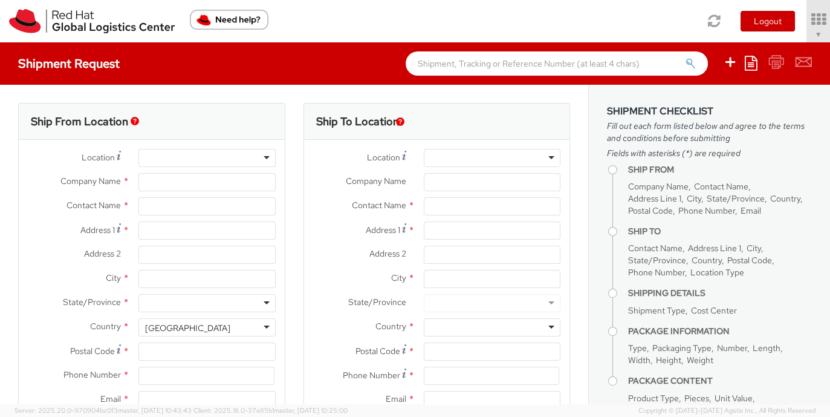
type input "[PHONE_NUMBER]"
type input "[EMAIL_ADDRESS][DOMAIN_NAME]"
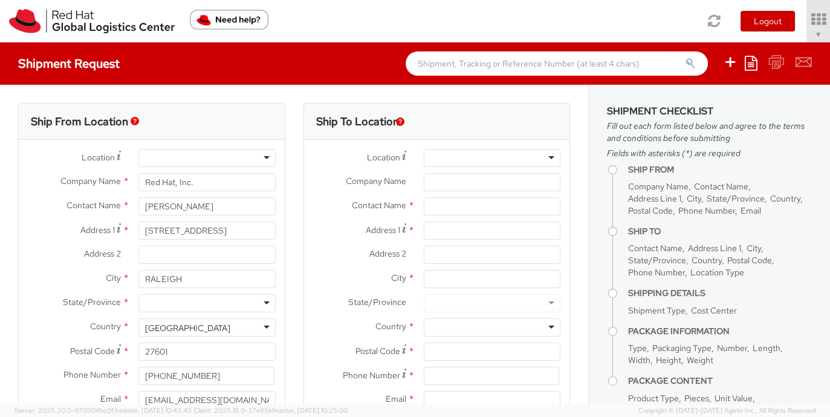
select select "901"
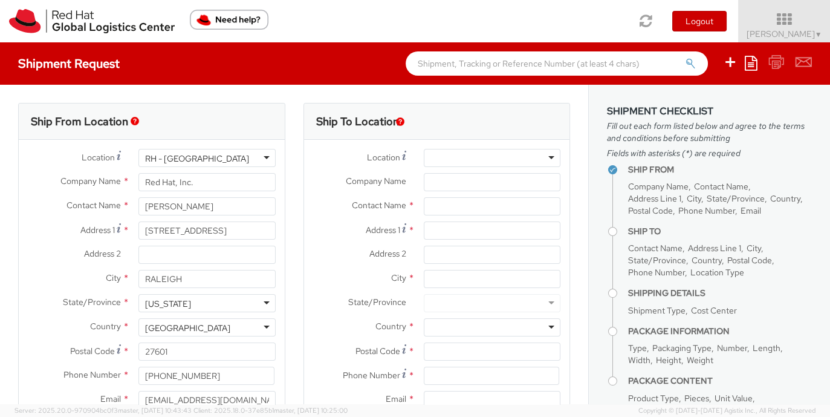
select select
click at [783, 28] on span "Soojung Mansberger ▼" at bounding box center [785, 33] width 76 height 11
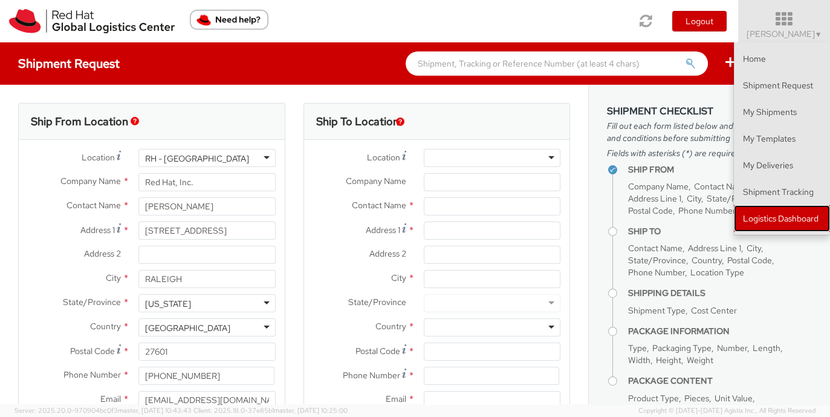
click at [777, 212] on link "Logistics Dashboard" at bounding box center [782, 218] width 96 height 27
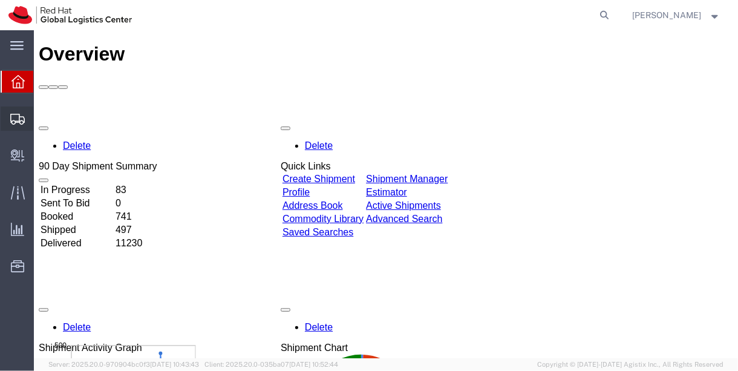
click at [0, 0] on span "Shipment Manager" at bounding box center [0, 0] width 0 height 0
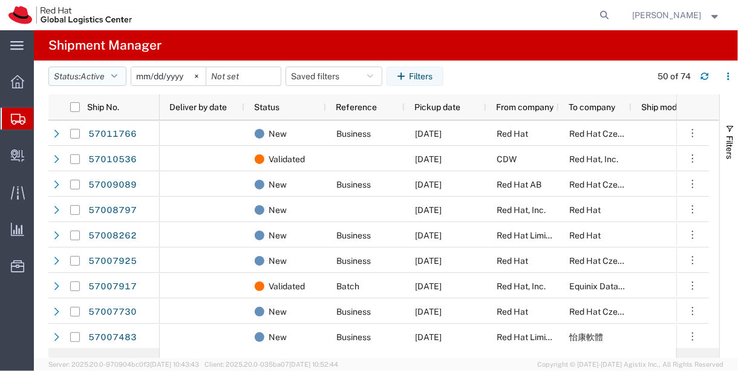
click at [97, 79] on span "Active" at bounding box center [92, 76] width 24 height 10
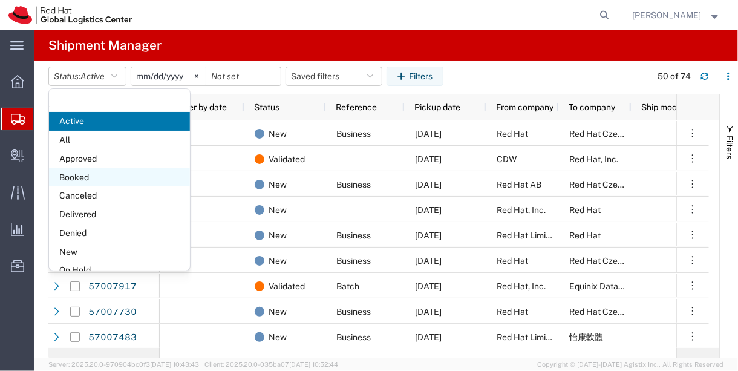
click at [103, 178] on span "Booked" at bounding box center [119, 177] width 141 height 19
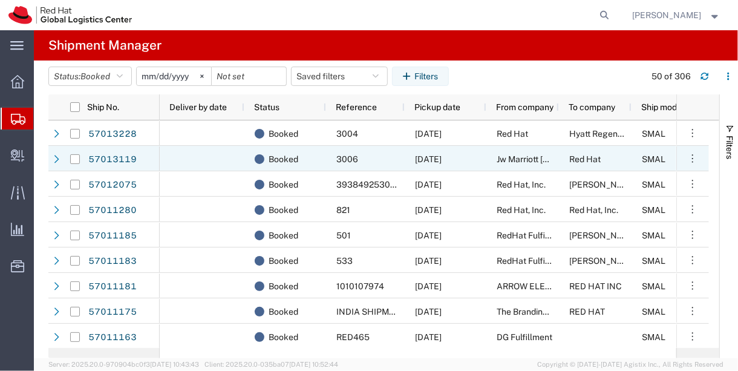
click at [212, 155] on div at bounding box center [202, 158] width 85 height 25
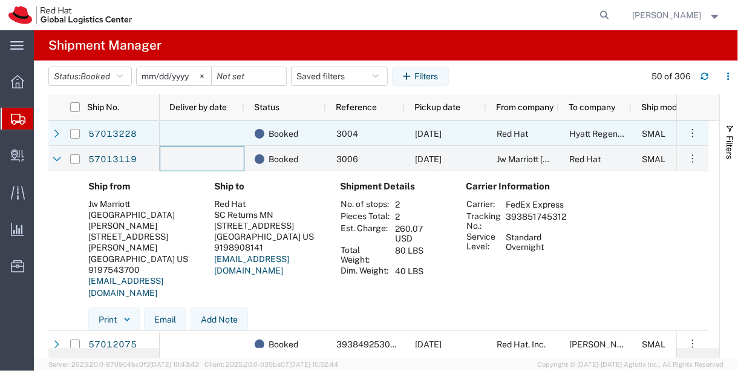
click at [173, 126] on div at bounding box center [202, 132] width 85 height 25
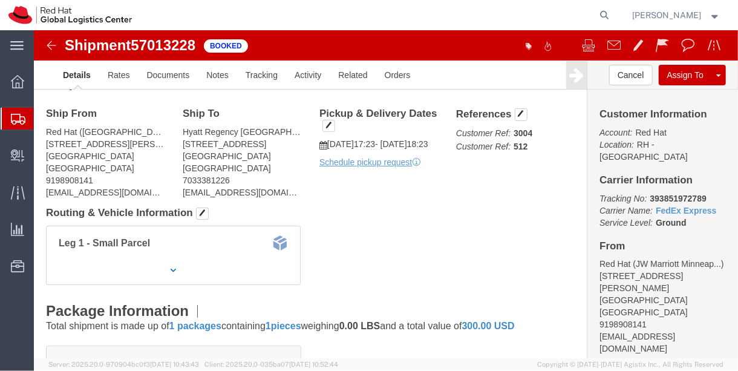
scroll to position [26, 0]
click link "Schedule pickup request"
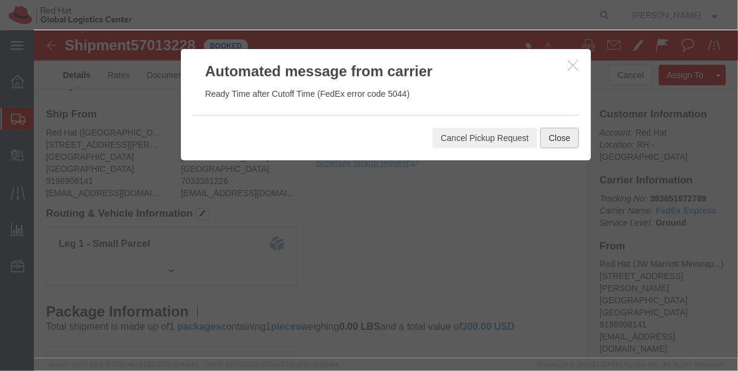
click button "Close"
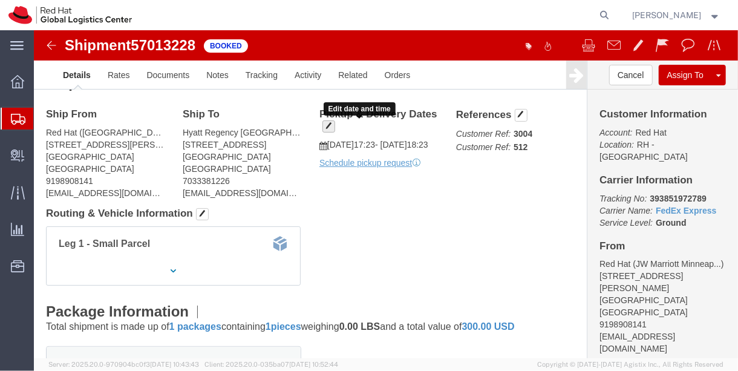
click button "button"
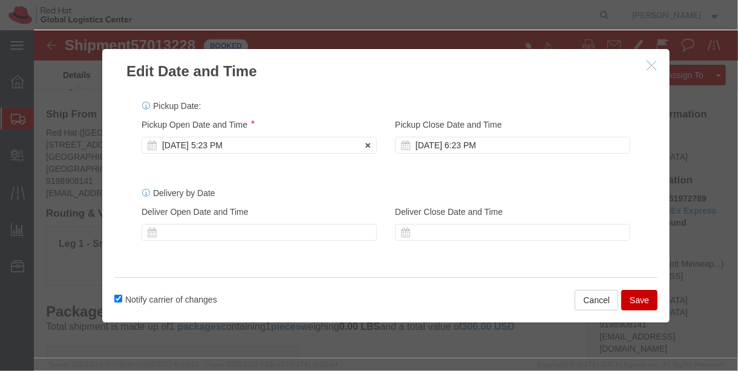
click div "[DATE] 5:23 PM"
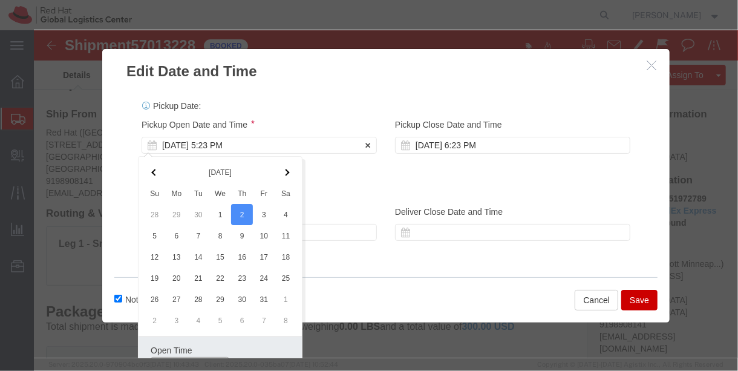
scroll to position [13, 0]
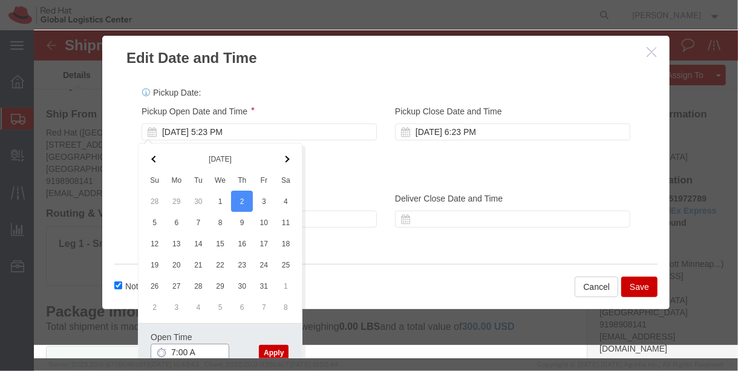
type input "7:00 AM"
click button "Apply"
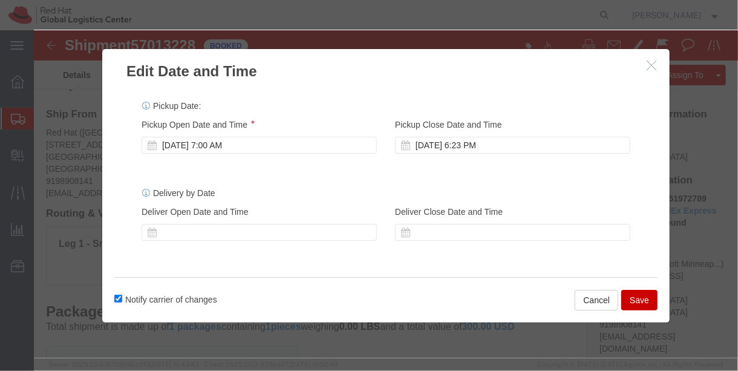
scroll to position [0, 0]
click div "Oct 02 2025 6:23 PM"
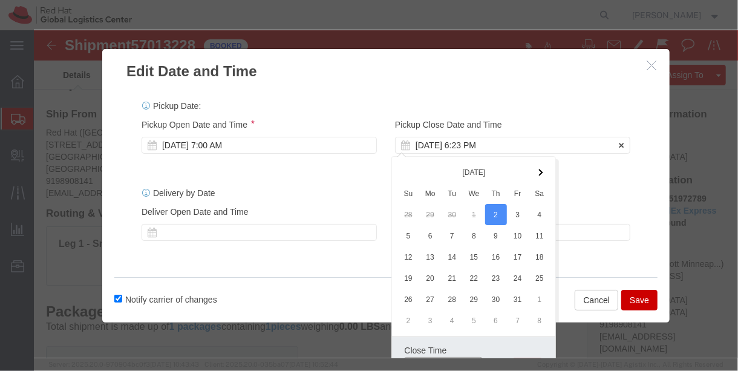
scroll to position [13, 0]
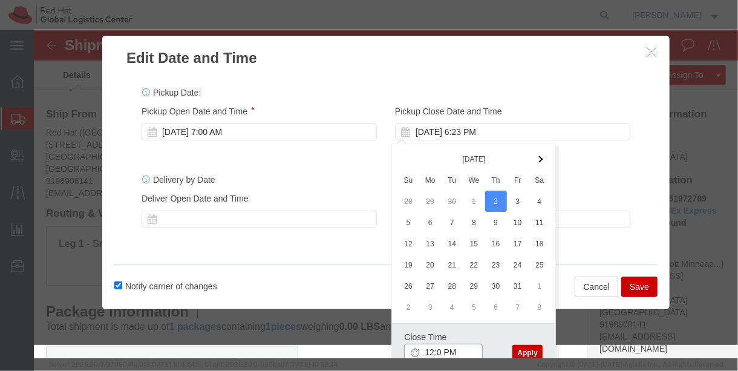
type input "12:00 PM"
click button "Apply"
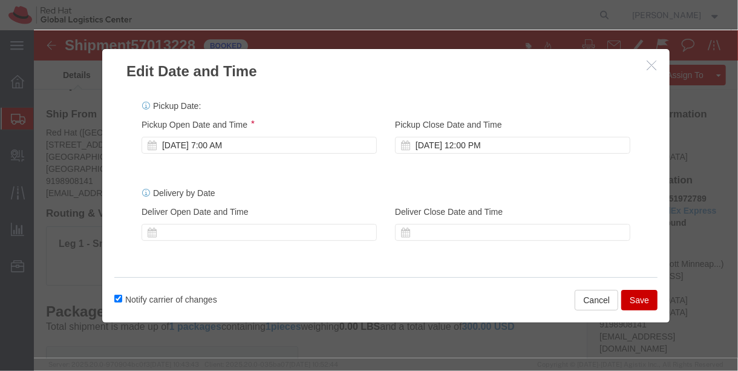
scroll to position [0, 0]
click button "Save"
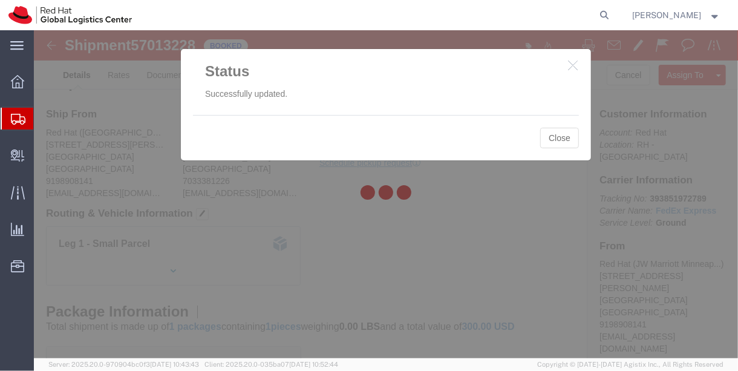
click at [549, 137] on div at bounding box center [386, 194] width 704 height 328
click at [558, 139] on div at bounding box center [386, 194] width 704 height 328
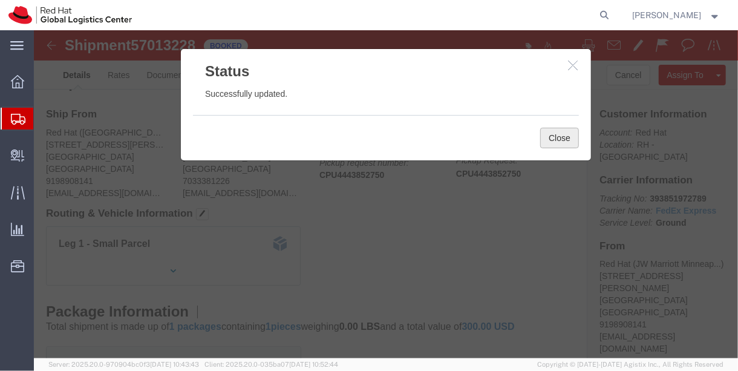
click button "Close"
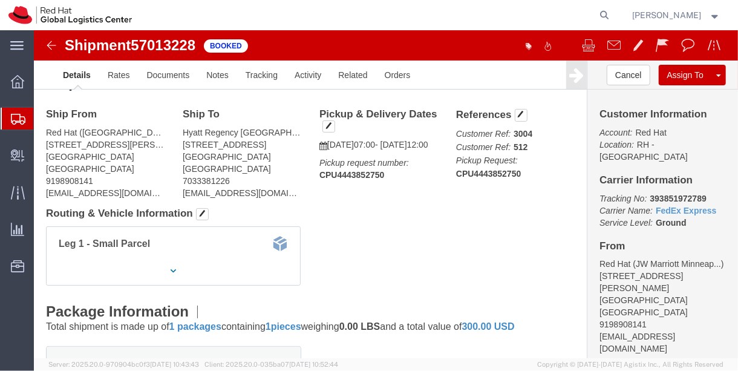
click b "CPU4443852750"
copy b "CPU4443852750"
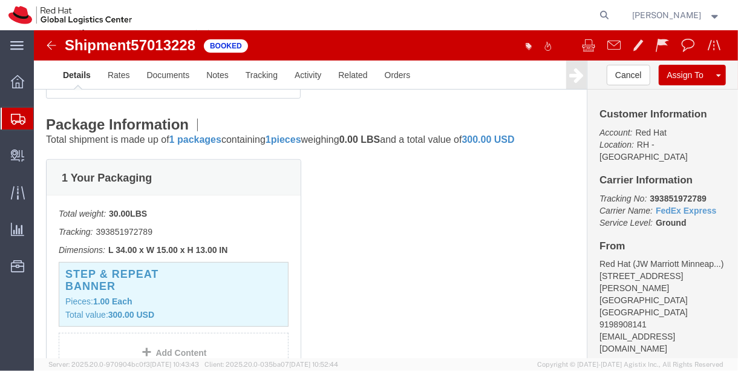
scroll to position [218, 0]
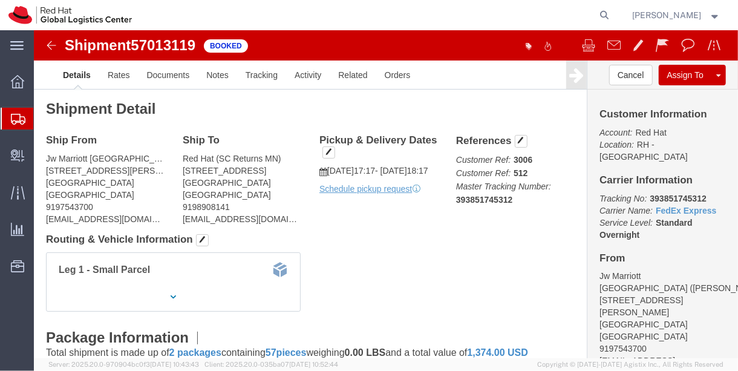
click b "393851745312"
copy b "393851745312"
click icon "Customer Ref:"
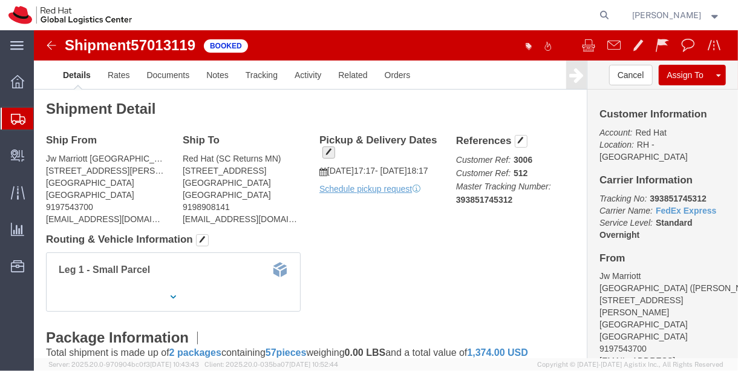
click span "button"
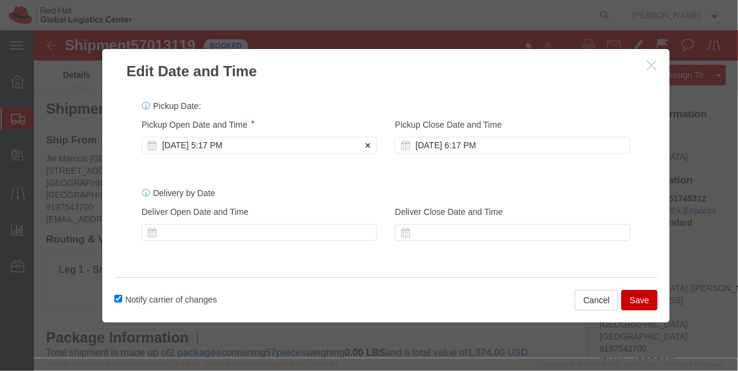
click div "[DATE] 5:17 PM"
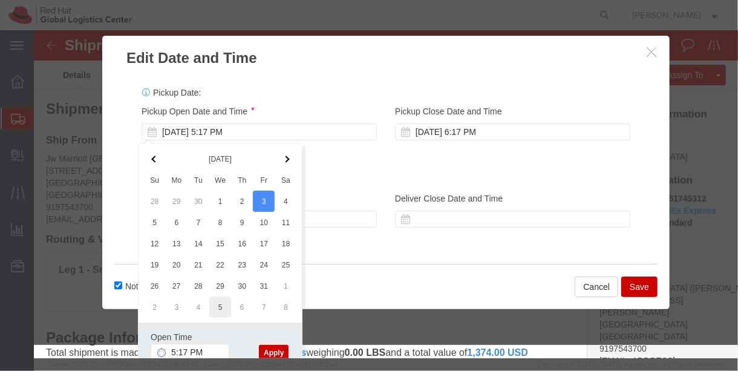
scroll to position [30, 0]
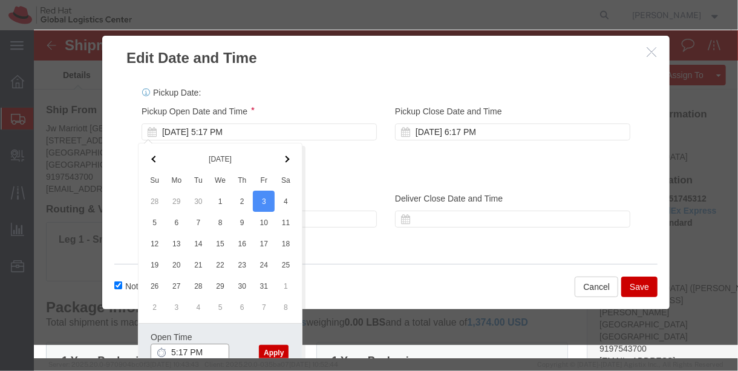
click input "5:17 PM"
type input "7:00 AM"
click button "Apply"
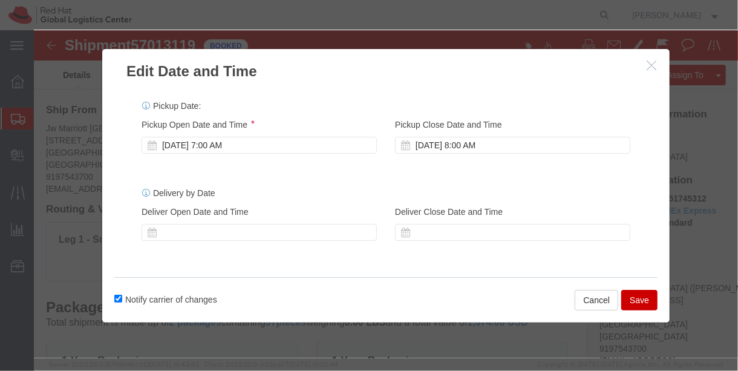
scroll to position [0, 0]
click div "[DATE] 8:00 AM"
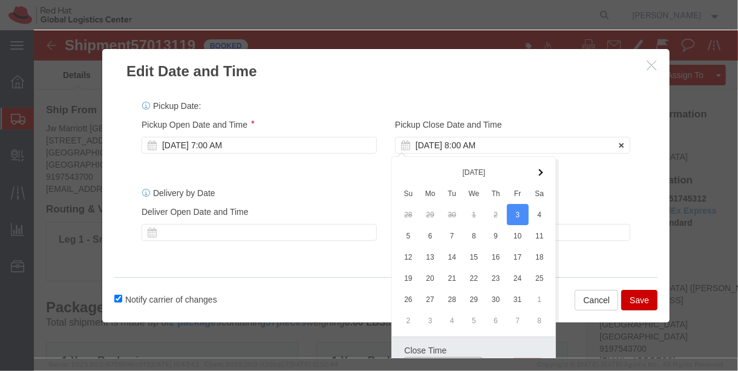
scroll to position [13, 0]
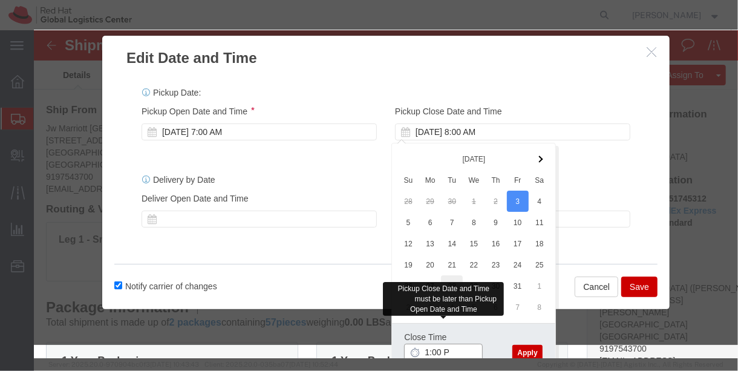
type input "1:00 PM"
click button "Apply"
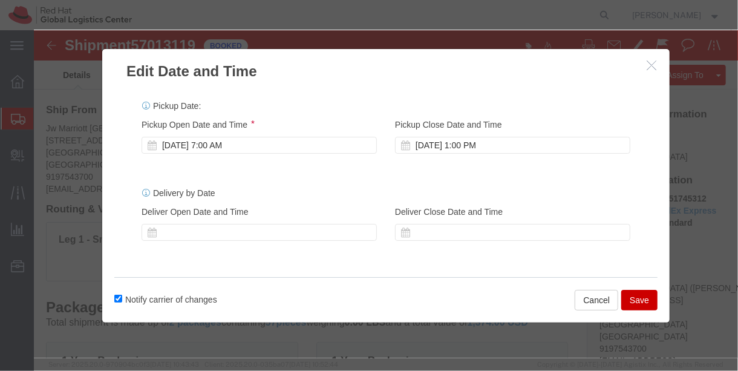
scroll to position [0, 0]
click icon "button"
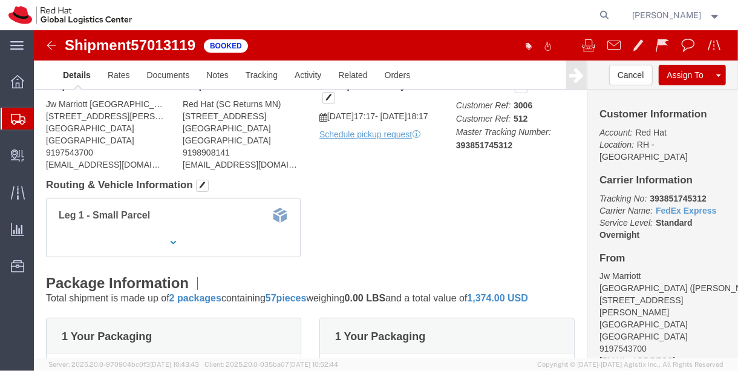
scroll to position [27, 0]
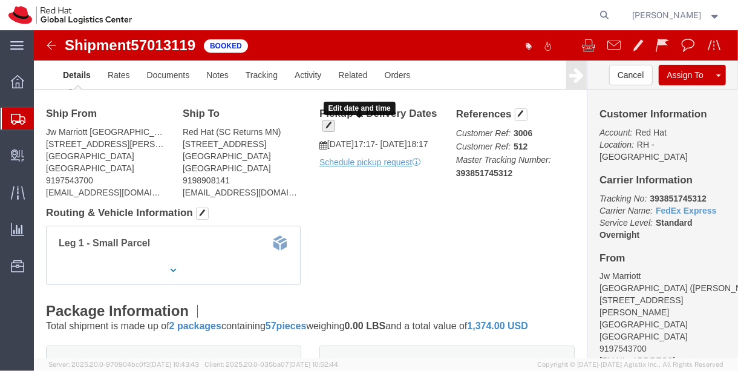
click span "button"
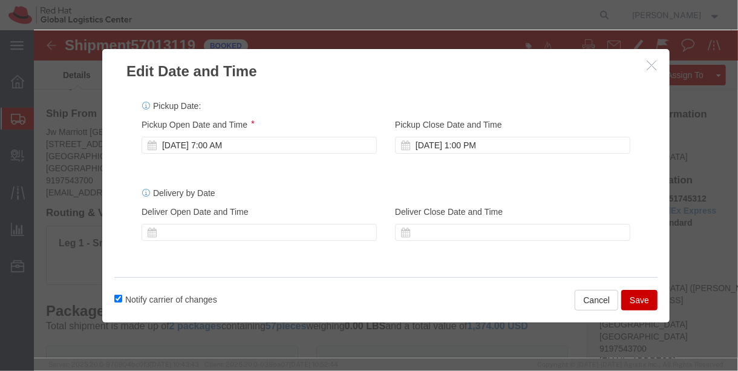
click div "Pickup Start Date Pickup Start Time Pickup Open Date and Time [DATE] 7:00 AM Pi…"
click button "Save"
click div
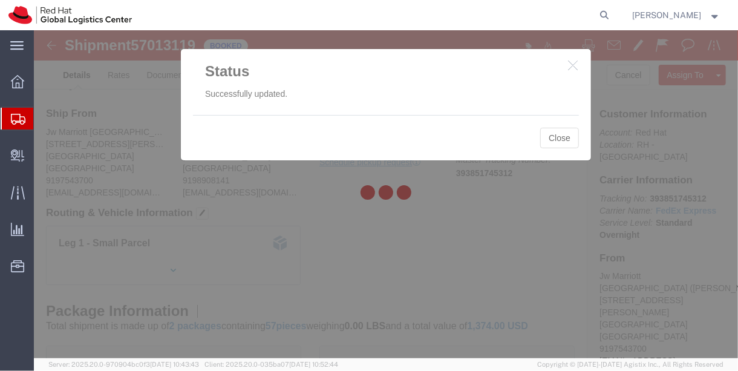
click at [556, 134] on div at bounding box center [386, 194] width 704 height 328
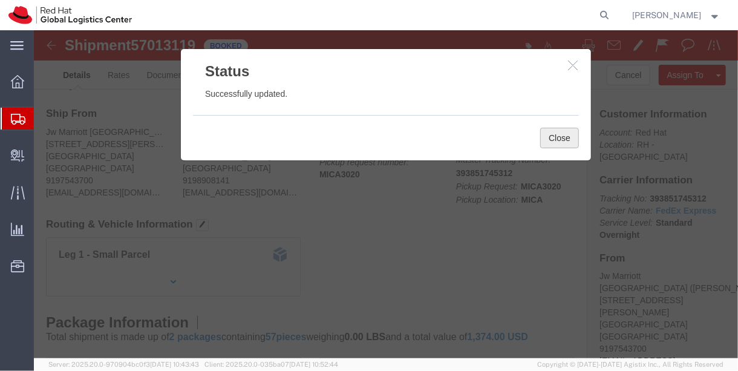
click button "Close"
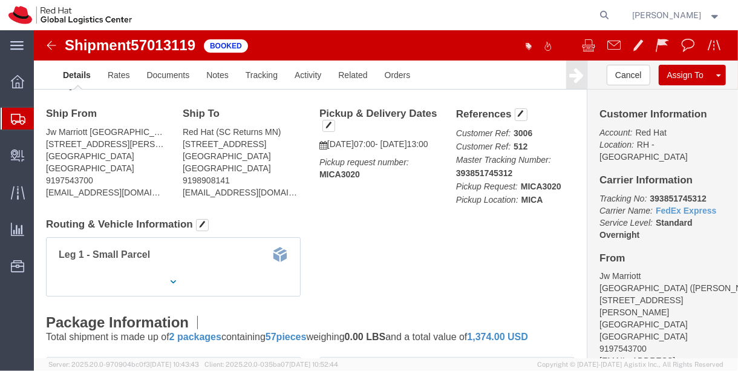
click b "MICA3020"
copy b "MICA3020"
